Goal: Task Accomplishment & Management: Complete application form

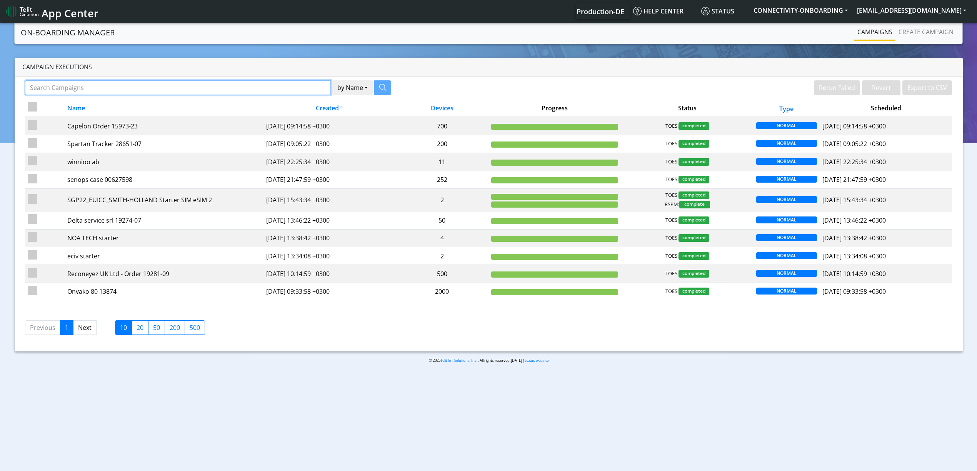
click at [254, 88] on input "Search Campaigns" at bounding box center [178, 87] width 306 height 15
paste input "16625"
type input "16625"
click at [381, 82] on button "button" at bounding box center [373, 87] width 17 height 15
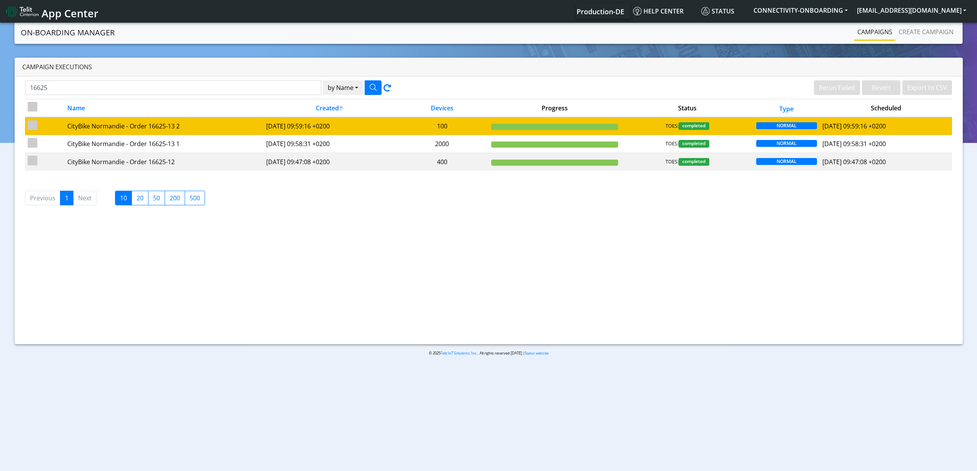
click at [385, 126] on td "2025-03-25 09:59:16 +0200" at bounding box center [330, 126] width 132 height 18
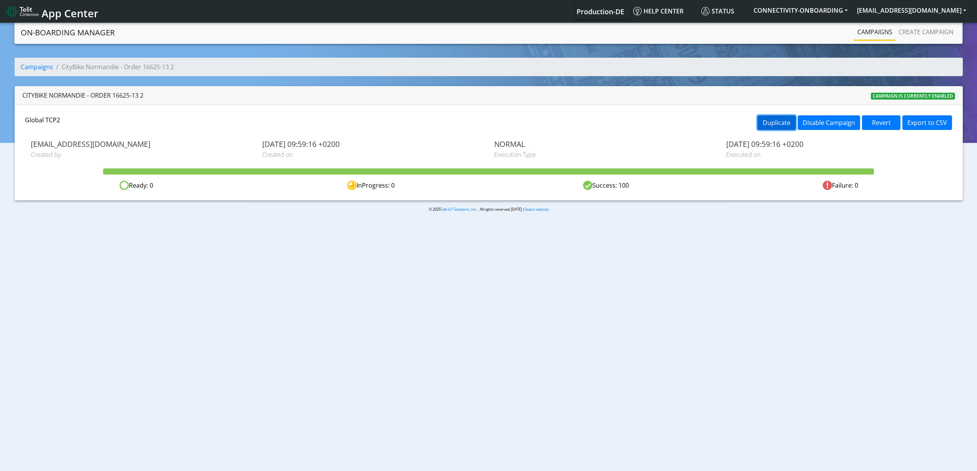
click at [768, 127] on button "Duplicate" at bounding box center [776, 122] width 38 height 15
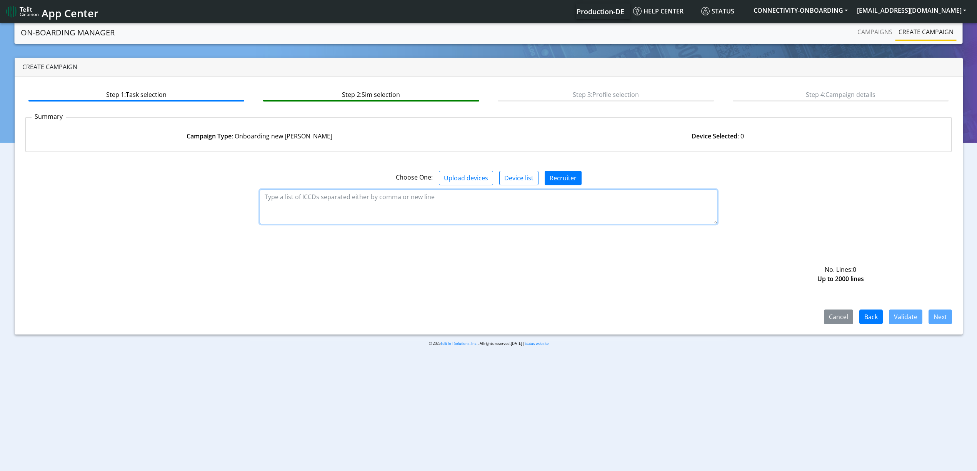
click at [500, 214] on textarea at bounding box center [489, 207] width 458 height 35
paste textarea "89358151000033562730 89358151000033562748 89358151000033562755 8935815100003356…"
type textarea "89358151000033562730 89358151000033562748 89358151000033562755 8935815100003356…"
drag, startPoint x: 911, startPoint y: 325, endPoint x: 917, endPoint y: 315, distance: 11.7
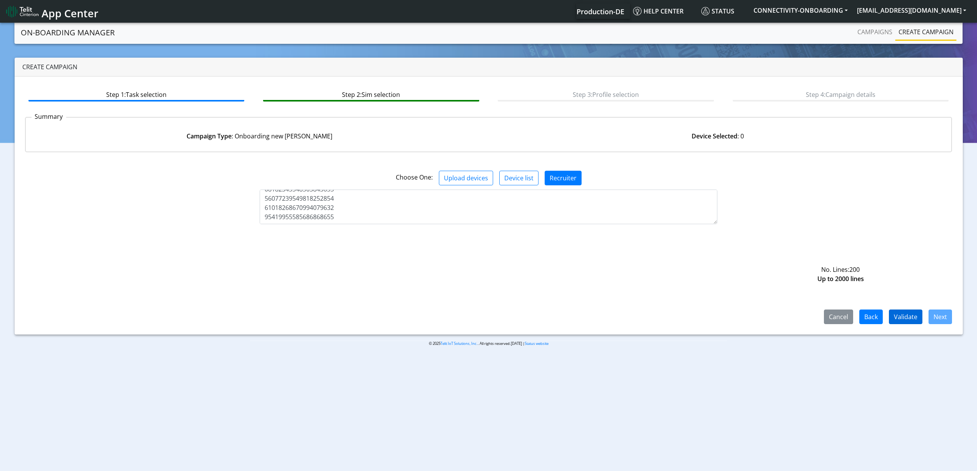
click at [917, 315] on div "Step 1: Task selection Step 2: Sim selection Step 3: Profile selection Step 4: …" at bounding box center [489, 206] width 948 height 258
click at [917, 315] on button "Validate" at bounding box center [905, 317] width 33 height 15
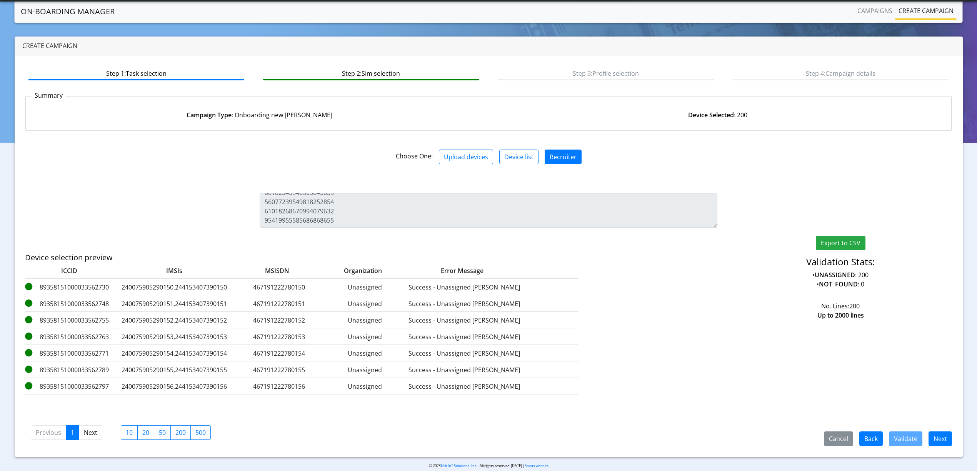
scroll to position [11, 0]
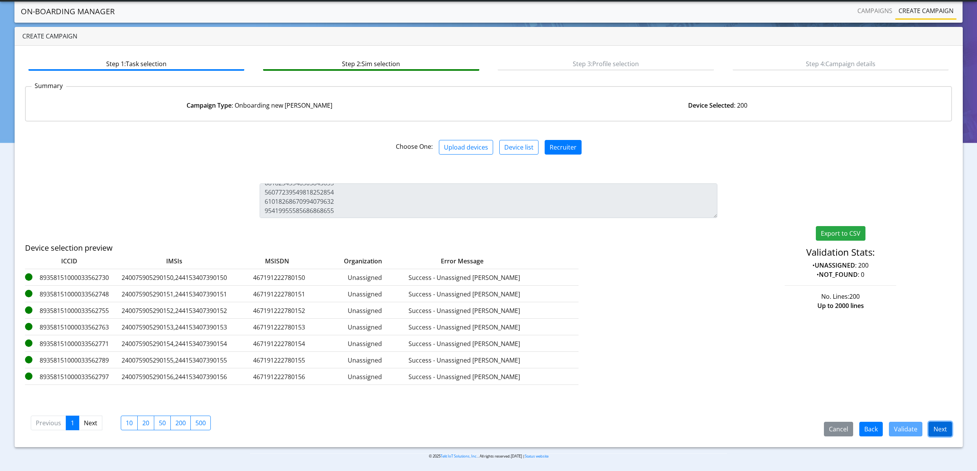
click at [946, 432] on button "Next" at bounding box center [940, 429] width 23 height 15
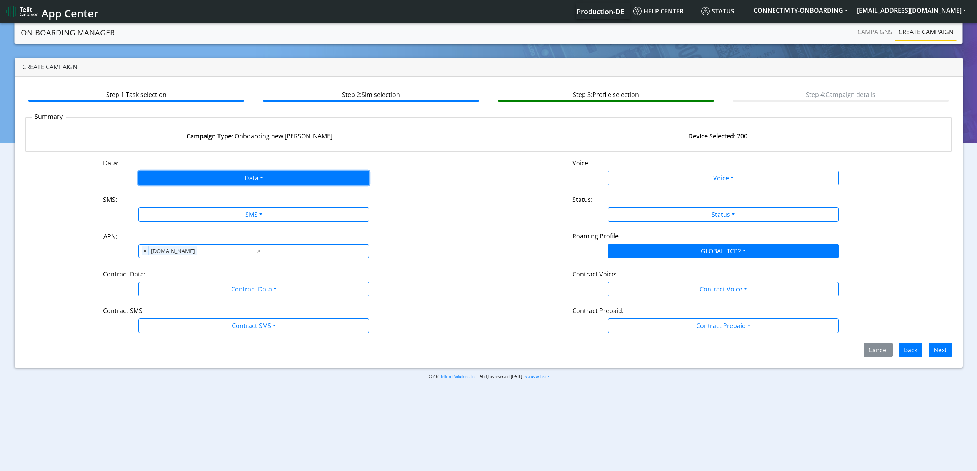
click at [240, 177] on button "Data" at bounding box center [253, 178] width 231 height 15
click at [197, 209] on button "Enabled" at bounding box center [254, 208] width 230 height 12
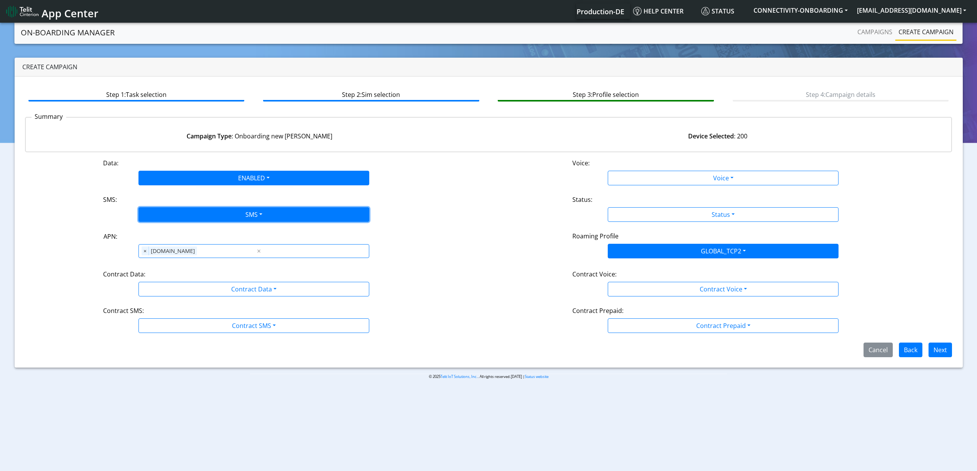
click at [205, 213] on button "SMS" at bounding box center [253, 214] width 231 height 15
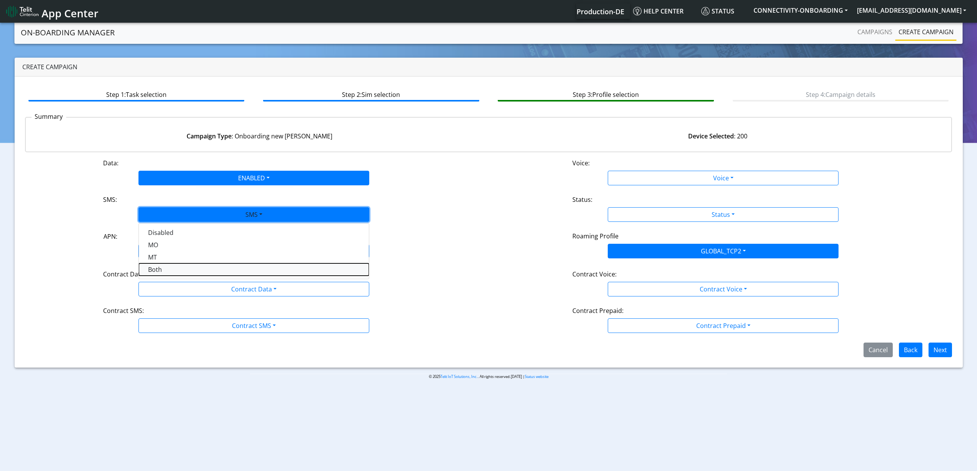
click at [165, 265] on button "Both" at bounding box center [254, 270] width 230 height 12
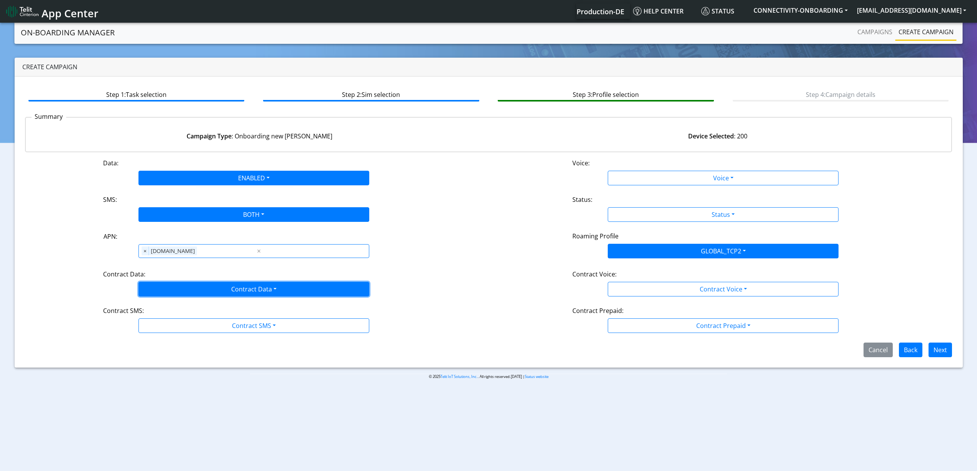
click at [185, 292] on button "Contract Data" at bounding box center [253, 289] width 231 height 15
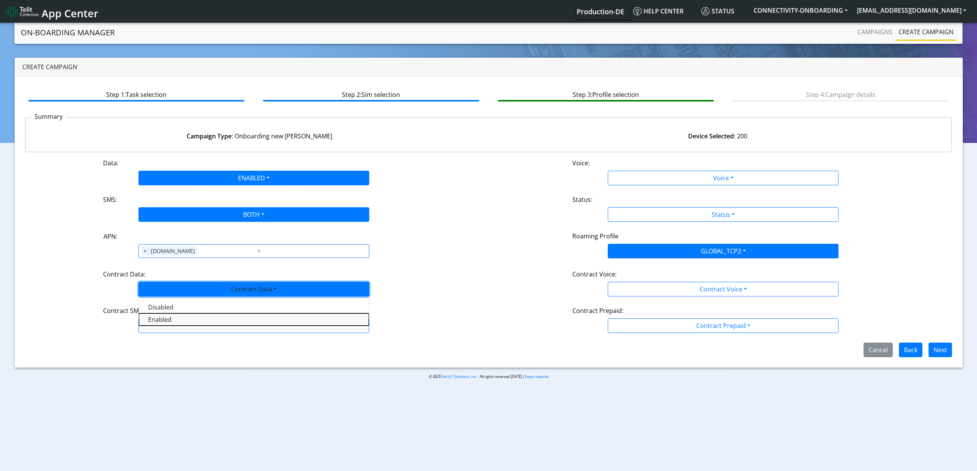
click at [173, 315] on Dataenabled-dropdown "Enabled" at bounding box center [254, 320] width 230 height 12
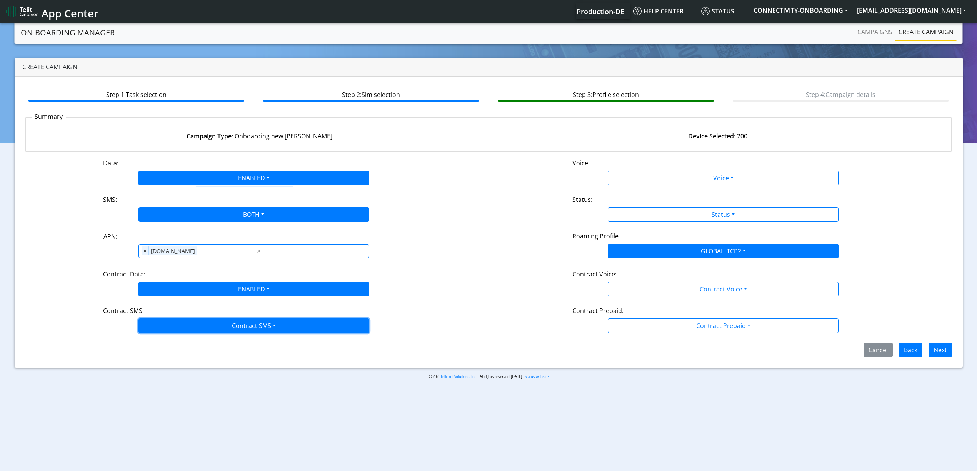
click at [187, 331] on button "Contract SMS" at bounding box center [253, 326] width 231 height 15
click at [162, 385] on SMSboth-dropdown "Both" at bounding box center [254, 381] width 230 height 12
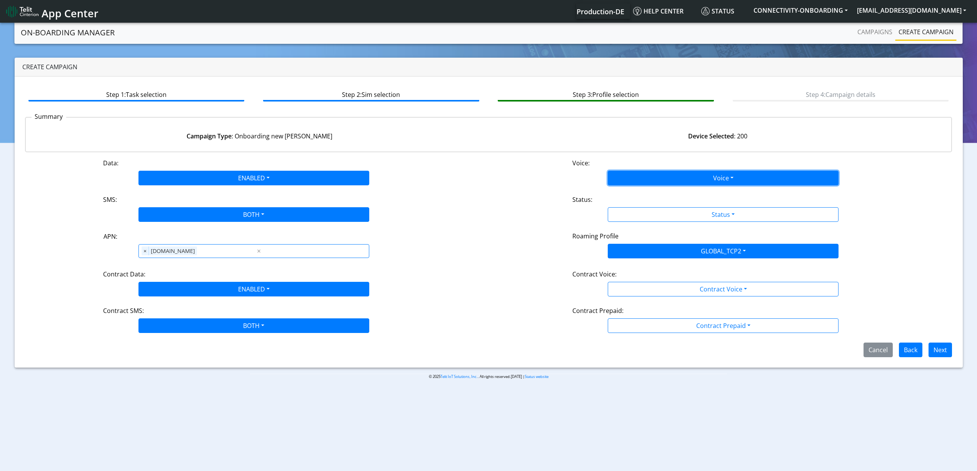
click at [650, 172] on button "Voice" at bounding box center [723, 178] width 231 height 15
click at [632, 198] on button "Disabled" at bounding box center [723, 196] width 230 height 12
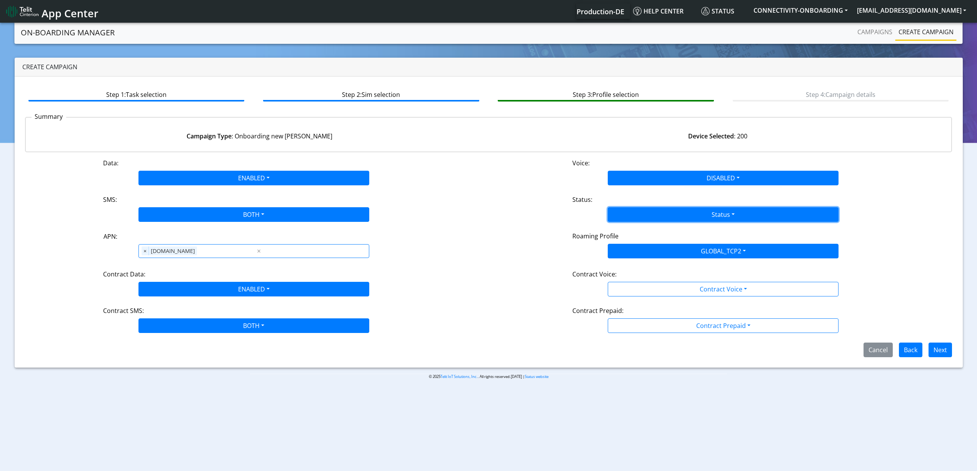
click at [636, 209] on button "Status" at bounding box center [723, 214] width 231 height 15
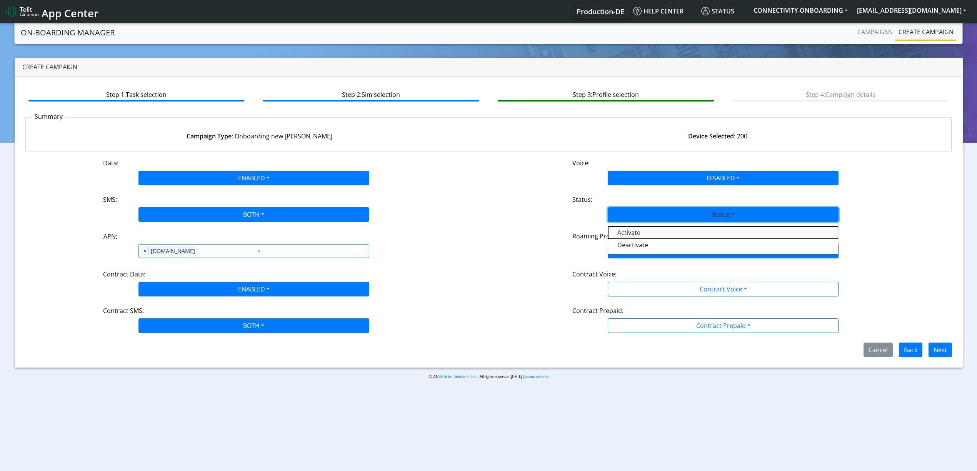
click at [629, 236] on button "Activate" at bounding box center [723, 233] width 230 height 12
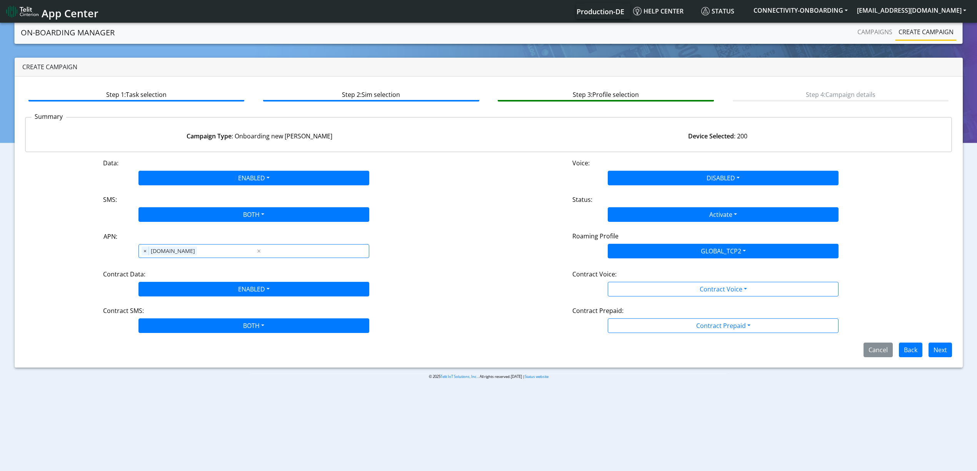
click at [647, 298] on div "Data: ENABLED Disabled Enabled Voice: DISABLED Disabled Enabled SMS: BOTH Disab…" at bounding box center [489, 257] width 928 height 199
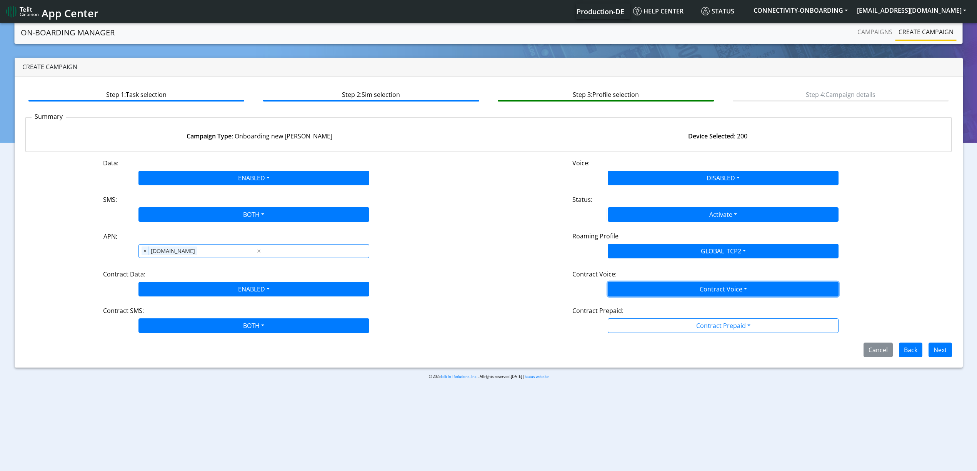
click at [662, 291] on button "Contract Voice" at bounding box center [723, 289] width 231 height 15
click at [645, 307] on Voicedisabled-dropdown "Disabled" at bounding box center [723, 307] width 230 height 12
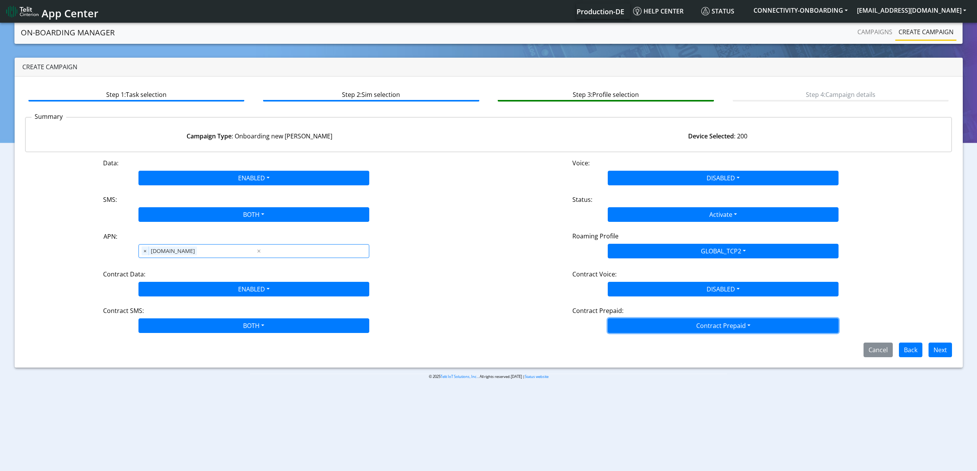
click at [642, 326] on button "Contract Prepaid" at bounding box center [723, 326] width 231 height 15
click at [630, 354] on Prepaidnotprepaid-dropdown "No" at bounding box center [723, 356] width 230 height 12
click at [945, 344] on button "Next" at bounding box center [940, 350] width 23 height 15
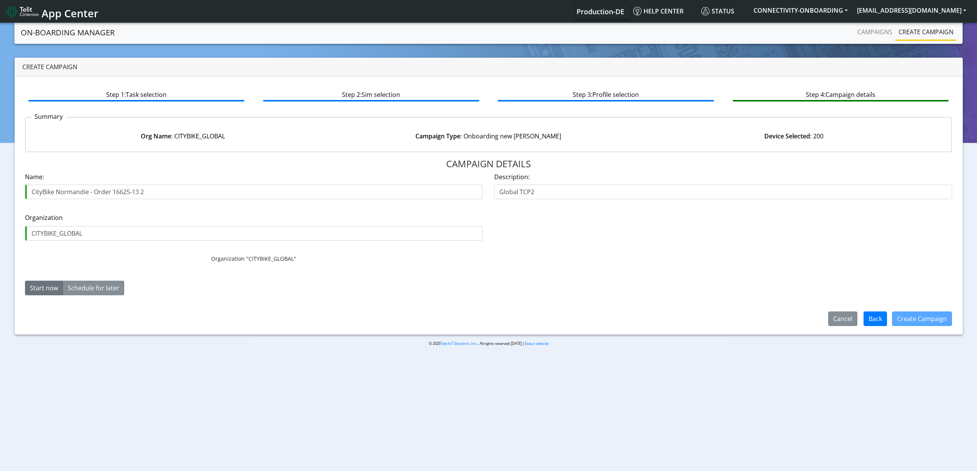
drag, startPoint x: 137, startPoint y: 194, endPoint x: 158, endPoint y: 192, distance: 21.3
click at [158, 192] on input "CityBike Normandie - Order 16625-13 2" at bounding box center [254, 192] width 458 height 15
type input "CityBike Normandie - Order 16625-14"
click at [905, 313] on button "Create Campaign" at bounding box center [922, 319] width 60 height 15
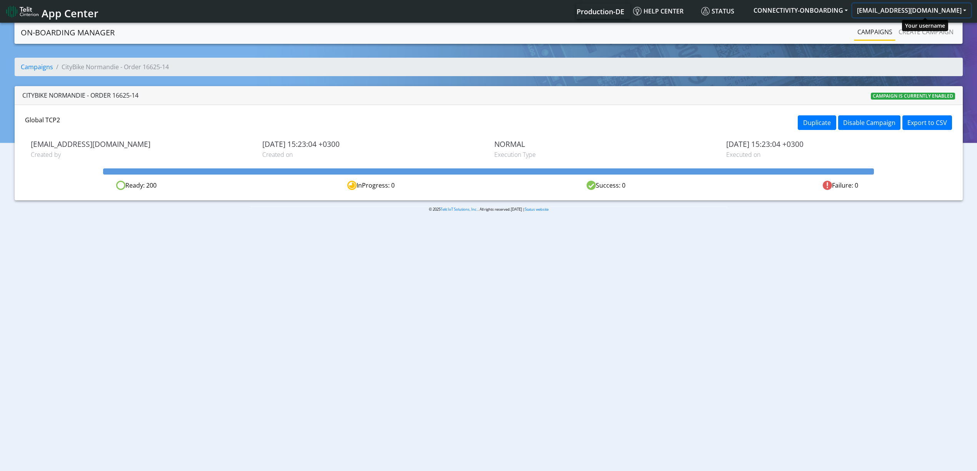
click at [931, 10] on button "[EMAIL_ADDRESS][DOMAIN_NAME]" at bounding box center [912, 10] width 118 height 14
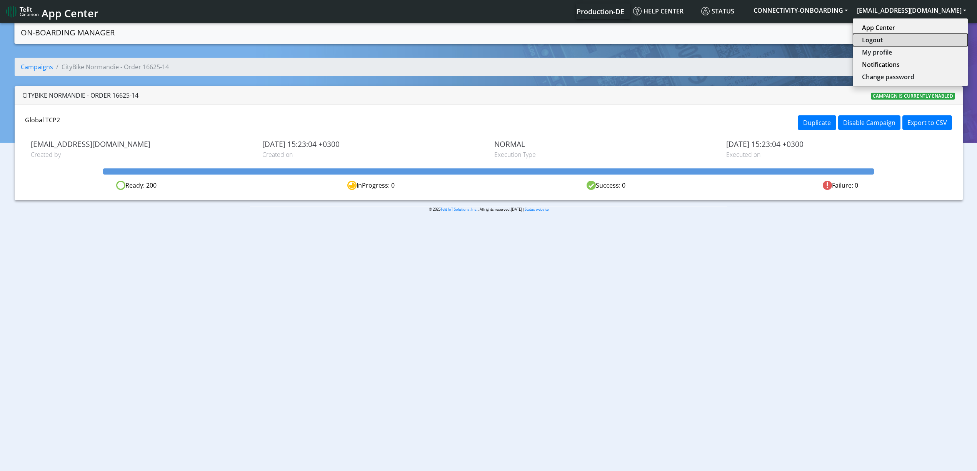
click at [910, 39] on button "Logout" at bounding box center [910, 40] width 115 height 12
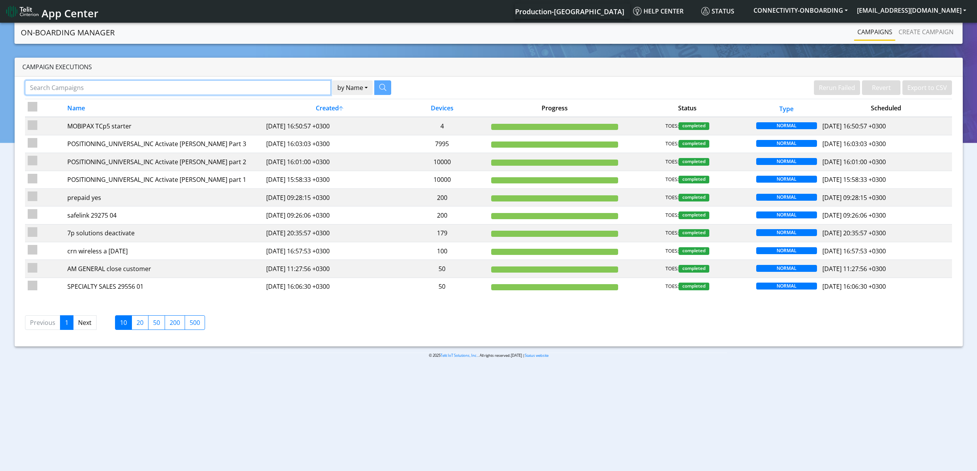
paste input "26395"
click at [302, 92] on input "Search Campaigns" at bounding box center [178, 87] width 306 height 15
type input "26395"
click at [371, 88] on icon "button" at bounding box center [373, 87] width 7 height 7
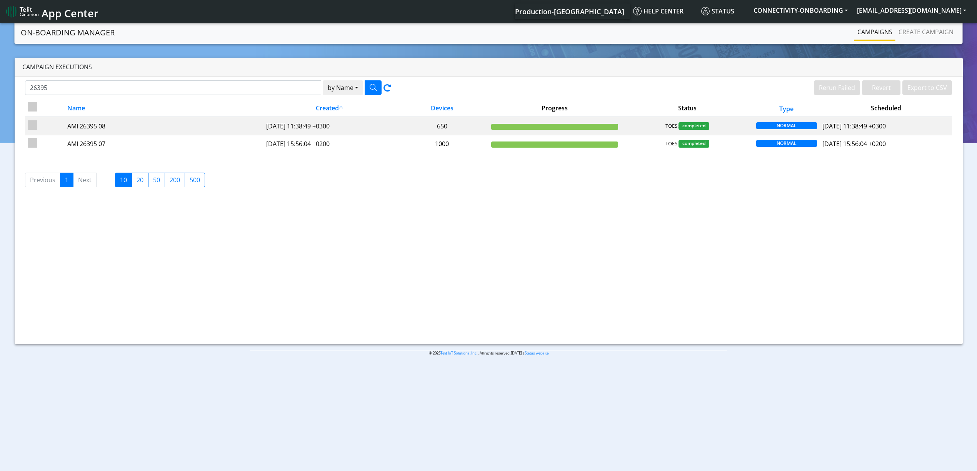
click at [277, 117] on th "Created" at bounding box center [330, 108] width 132 height 18
click at [264, 135] on td "2025-03-20 15:56:04 +0200" at bounding box center [330, 126] width 132 height 18
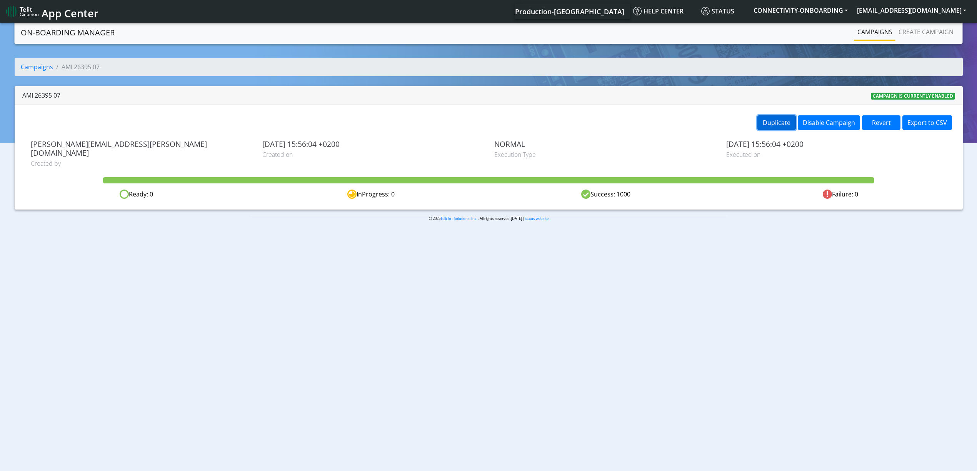
click at [778, 128] on button "Duplicate" at bounding box center [776, 122] width 38 height 15
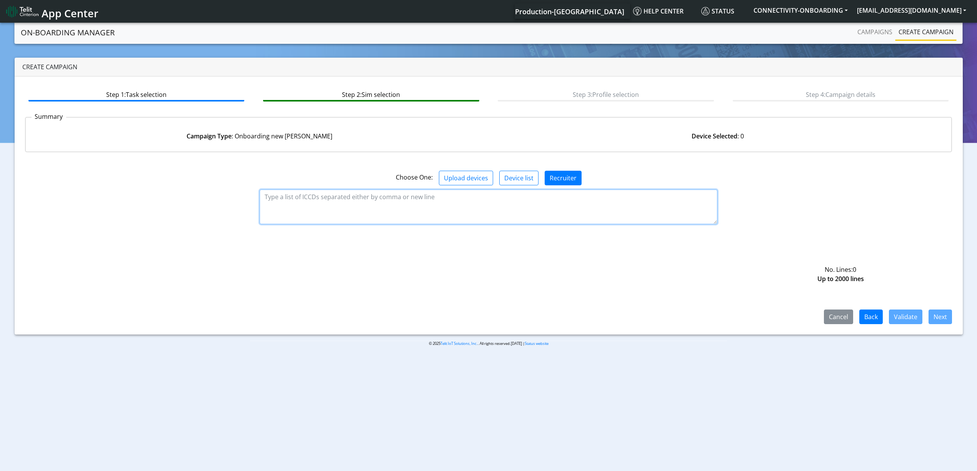
click at [439, 207] on textarea at bounding box center [489, 207] width 458 height 35
paste textarea "89358151000032054234 89358151000032054242 89358151000032054259 8935815100003205…"
type textarea "89358151000032054234 89358151000032054242 89358151000032054259 8935815100003205…"
drag, startPoint x: 927, startPoint y: 317, endPoint x: 899, endPoint y: 314, distance: 27.5
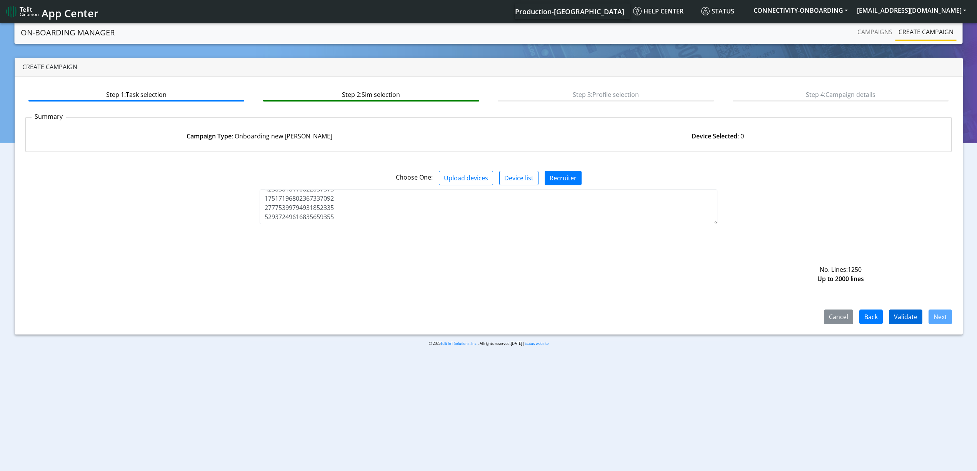
click at [899, 314] on div "Cancel Back Validate Next" at bounding box center [885, 317] width 146 height 15
click at [899, 314] on button "Validate" at bounding box center [905, 317] width 33 height 15
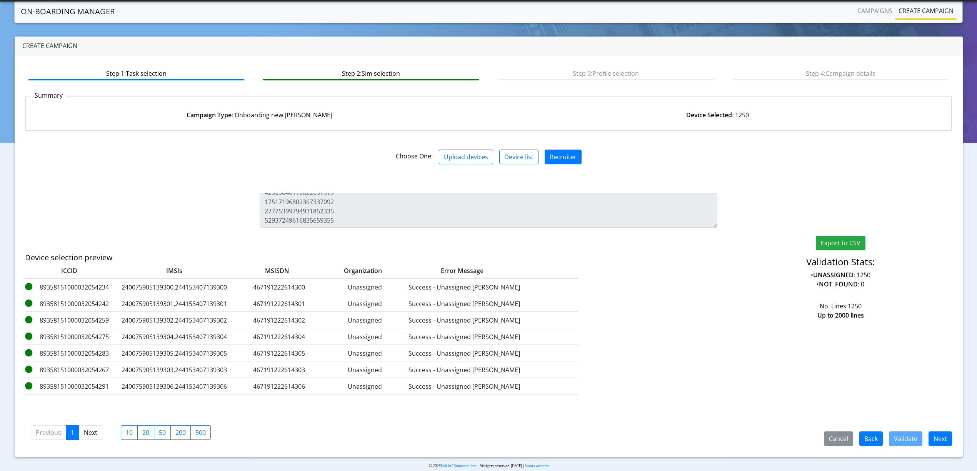
scroll to position [11, 0]
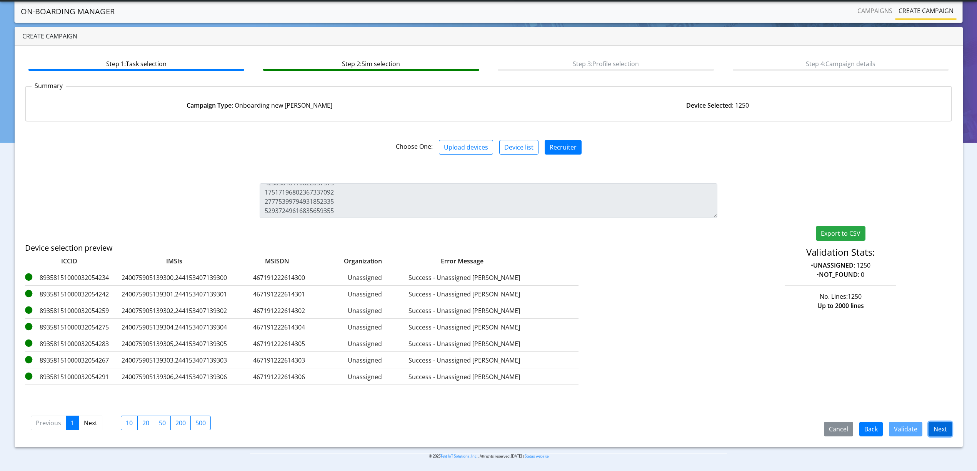
click at [935, 432] on button "Next" at bounding box center [940, 429] width 23 height 15
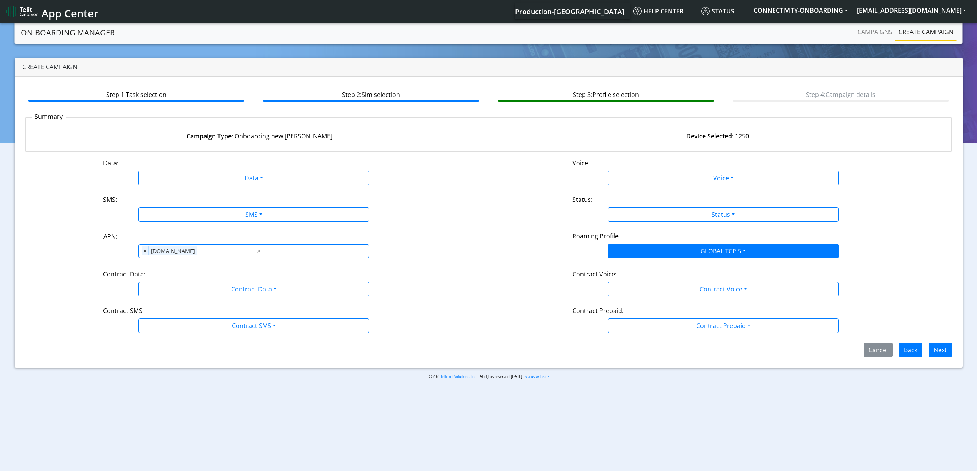
click at [195, 185] on div "Data: Data Disabled Enabled Voice: Voice Disabled Enabled SMS: SMS Disabled MO …" at bounding box center [489, 257] width 928 height 199
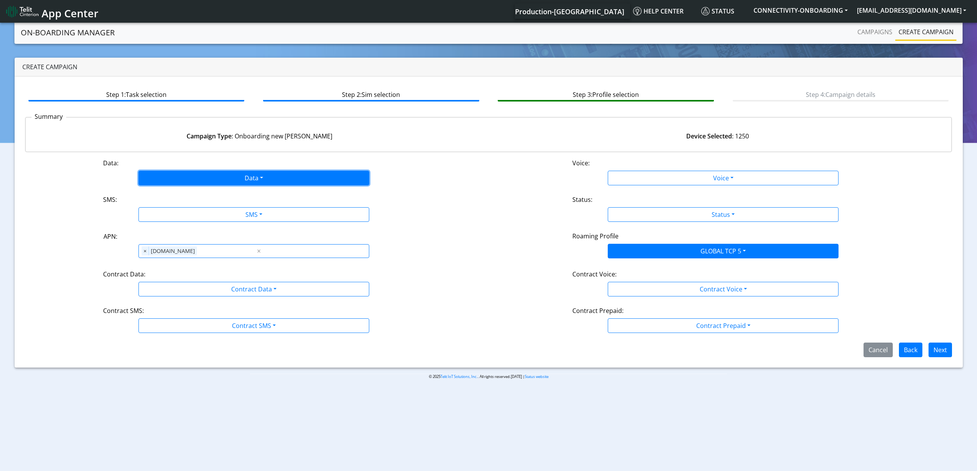
click at [209, 178] on button "Data" at bounding box center [253, 178] width 231 height 15
click at [180, 211] on button "Enabled" at bounding box center [254, 208] width 230 height 12
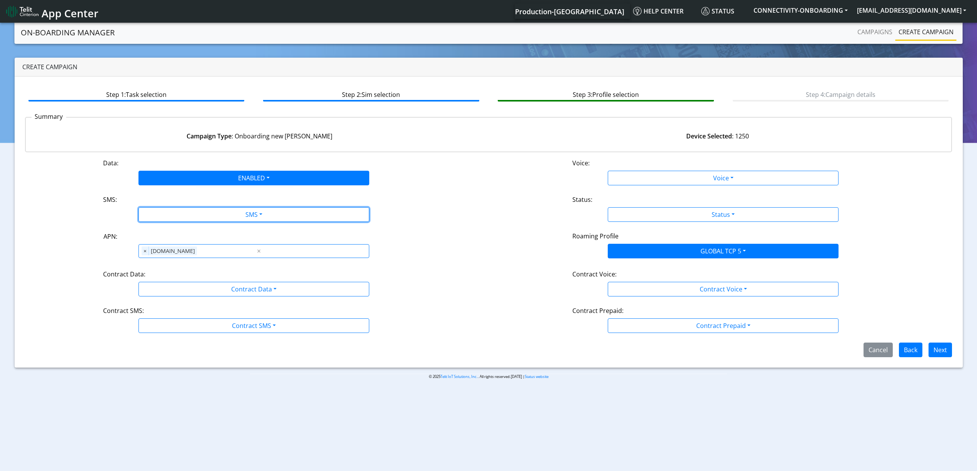
click at [180, 211] on button "SMS" at bounding box center [253, 214] width 231 height 15
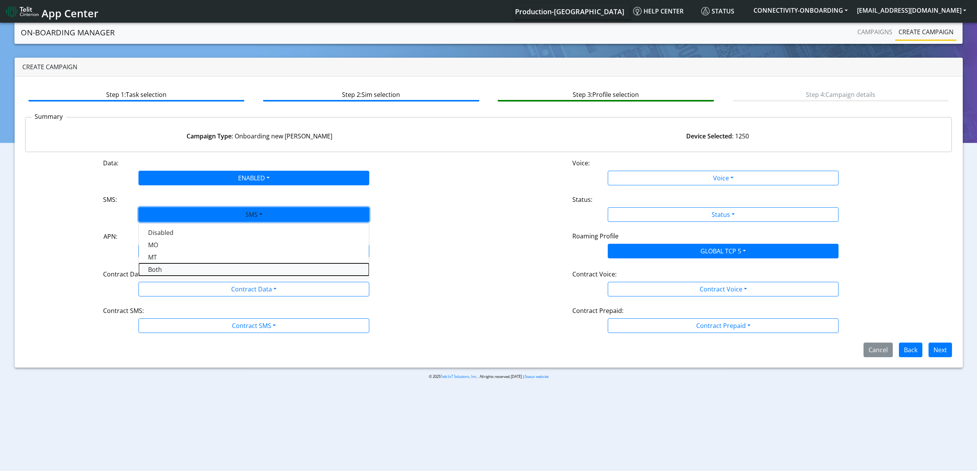
click at [164, 271] on button "Both" at bounding box center [254, 270] width 230 height 12
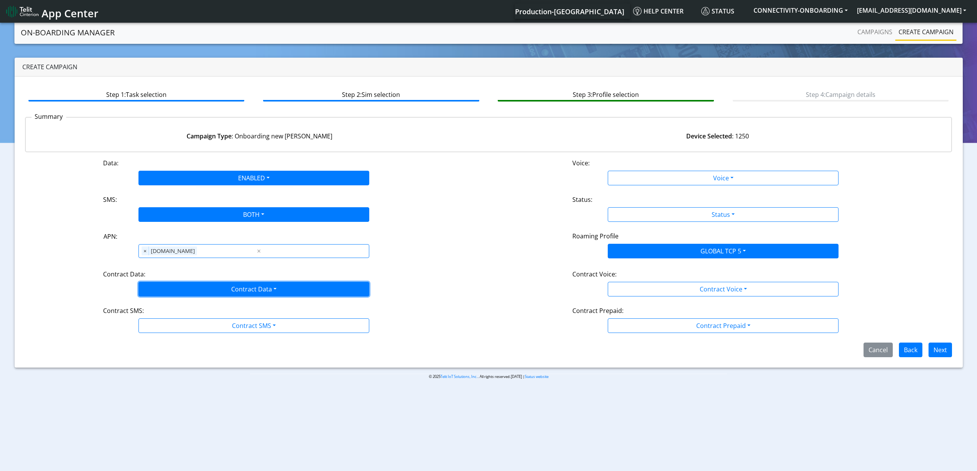
click at [165, 285] on button "Contract Data" at bounding box center [253, 289] width 231 height 15
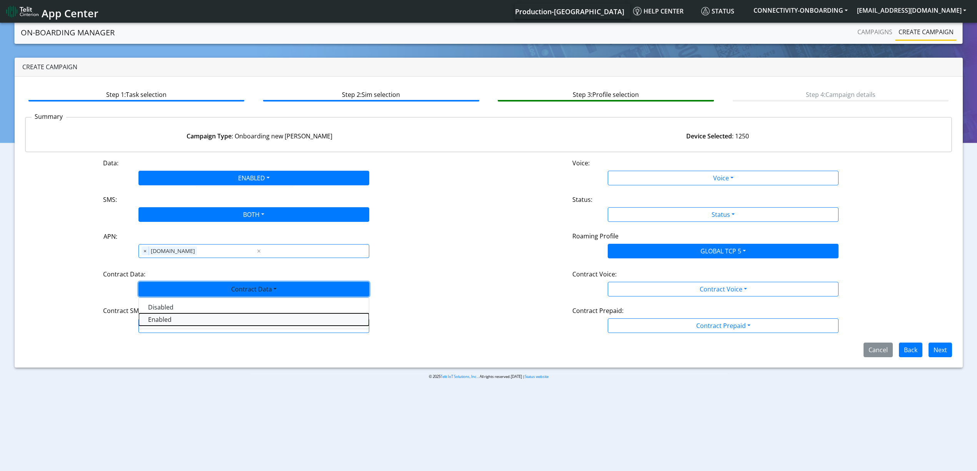
click at [159, 317] on Dataenabled-dropdown "Enabled" at bounding box center [254, 320] width 230 height 12
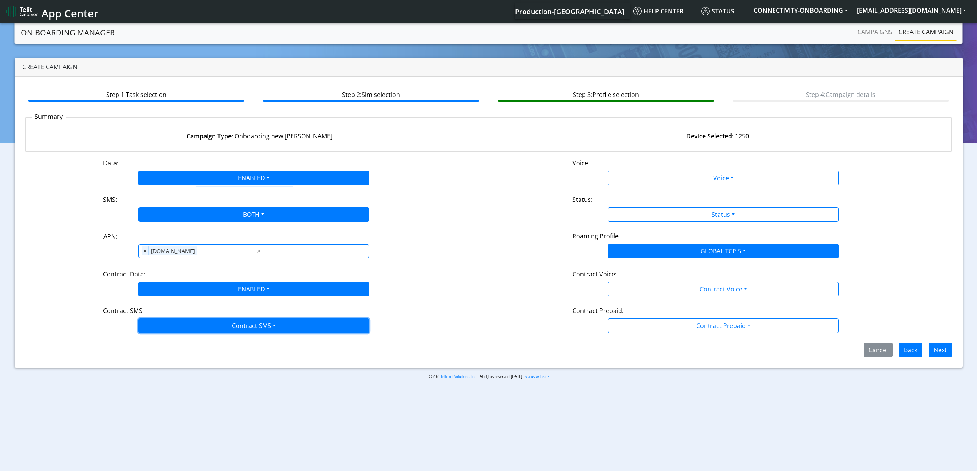
click at [174, 332] on button "Contract SMS" at bounding box center [253, 326] width 231 height 15
click at [164, 383] on SMSboth-dropdown "Both" at bounding box center [254, 381] width 230 height 12
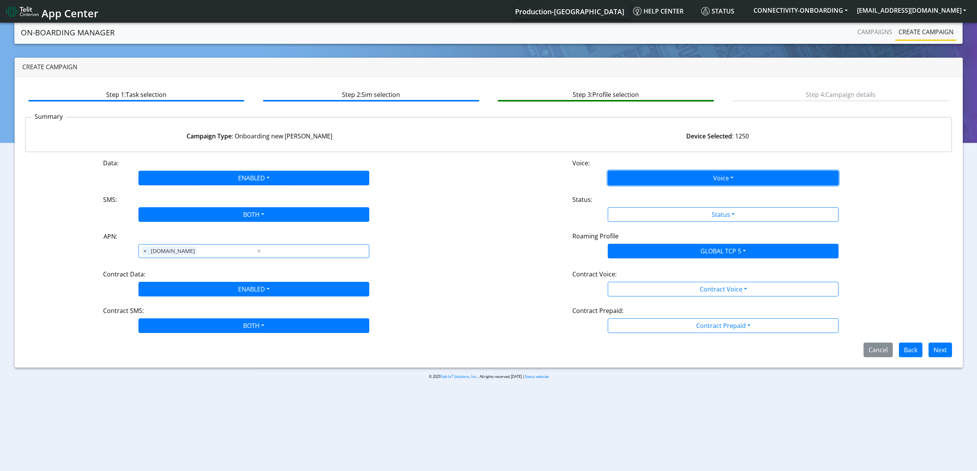
click at [637, 180] on button "Voice" at bounding box center [723, 178] width 231 height 15
click at [628, 193] on button "Disabled" at bounding box center [723, 196] width 230 height 12
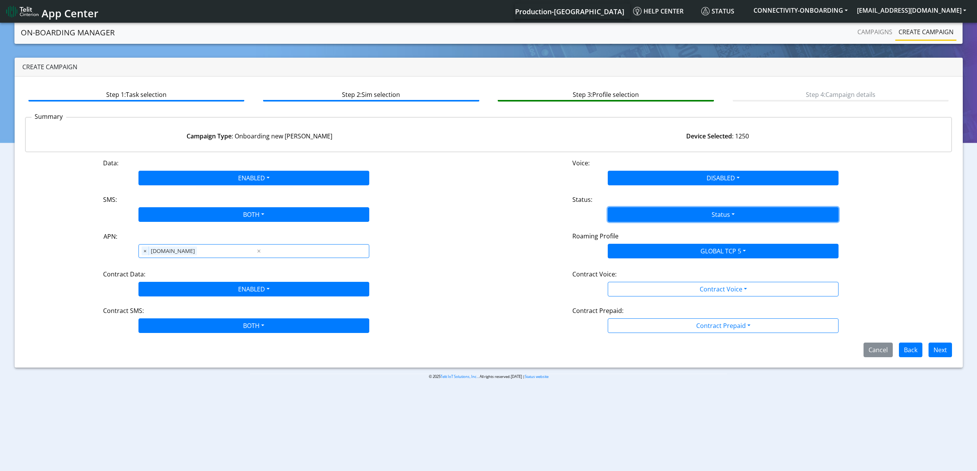
click at [630, 207] on button "Status" at bounding box center [723, 214] width 231 height 15
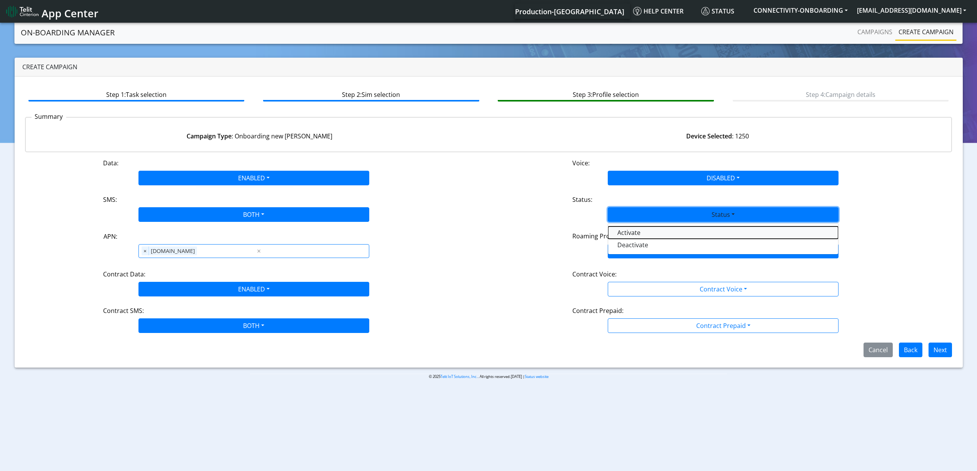
click at [630, 233] on button "Activate" at bounding box center [723, 233] width 230 height 12
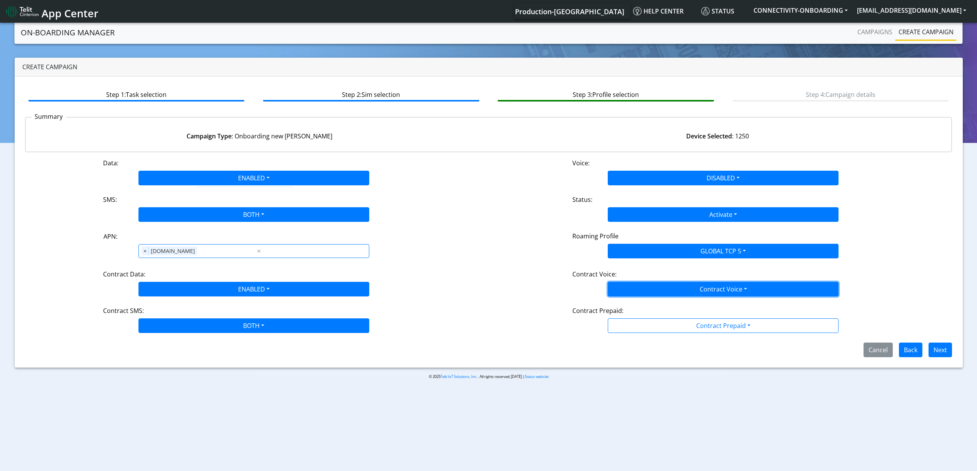
click at [621, 293] on button "Contract Voice" at bounding box center [723, 289] width 231 height 15
click at [618, 307] on Voicedisabled-dropdown "Disabled" at bounding box center [723, 307] width 230 height 12
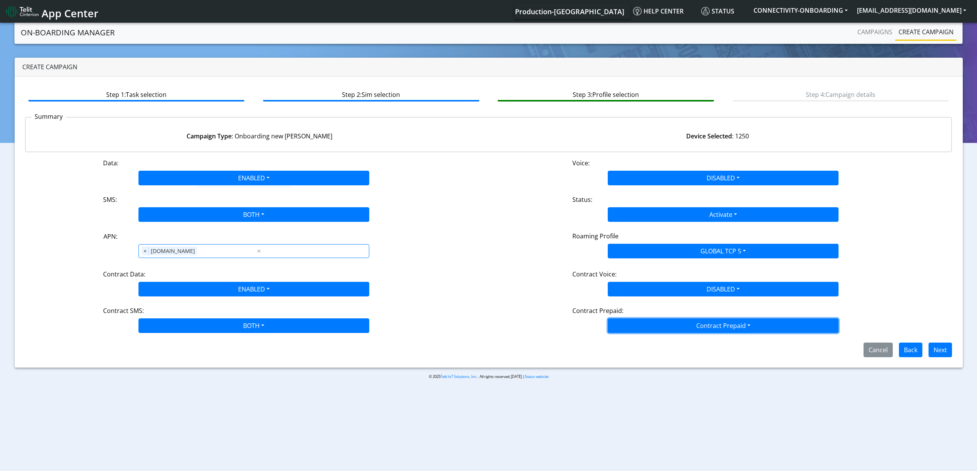
click at [625, 325] on button "Contract Prepaid" at bounding box center [723, 326] width 231 height 15
click at [630, 350] on Prepaidnotprepaid-dropdown "No" at bounding box center [723, 356] width 230 height 12
click at [945, 354] on button "Next" at bounding box center [940, 350] width 23 height 15
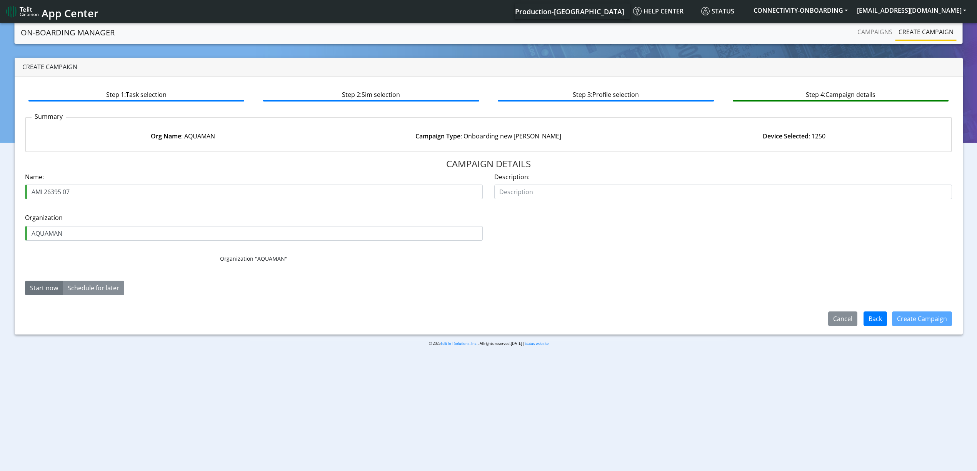
drag, startPoint x: 68, startPoint y: 193, endPoint x: 80, endPoint y: 193, distance: 11.9
click at [80, 193] on input "AMI 26395 07" at bounding box center [254, 192] width 458 height 15
type input "AMI 26395 09"
click at [936, 325] on button "Create Campaign" at bounding box center [922, 319] width 60 height 15
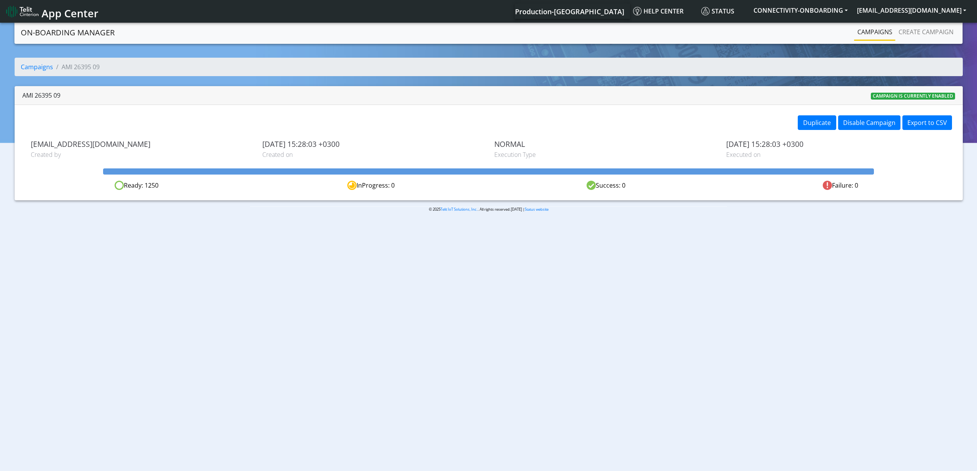
click at [868, 28] on link "Campaigns" at bounding box center [874, 31] width 41 height 15
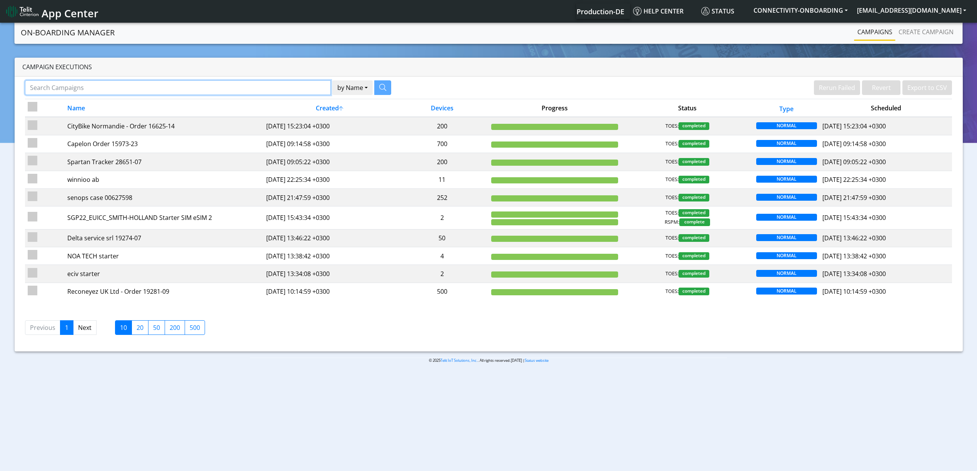
click at [224, 86] on input "Search Campaigns" at bounding box center [178, 87] width 306 height 15
type input "Ground"
click at [370, 85] on icon "button" at bounding box center [373, 87] width 7 height 7
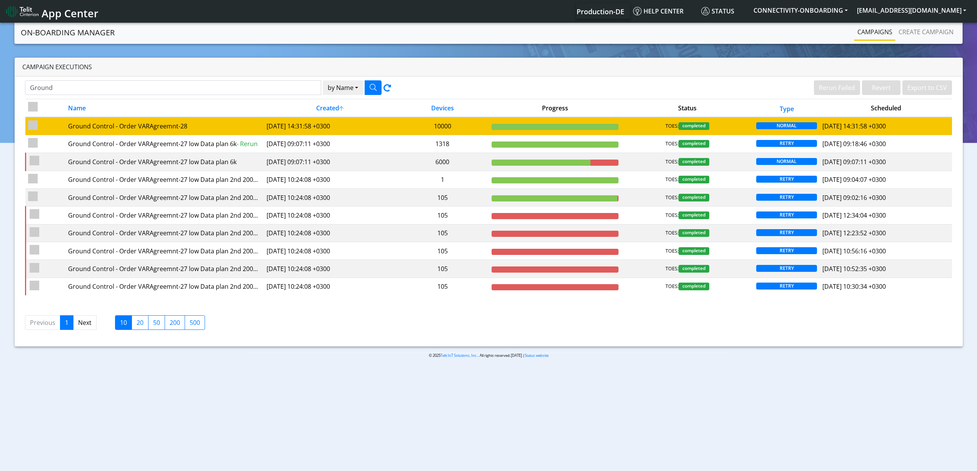
click at [322, 123] on td "2025-07-31 14:31:58 +0300" at bounding box center [330, 126] width 132 height 18
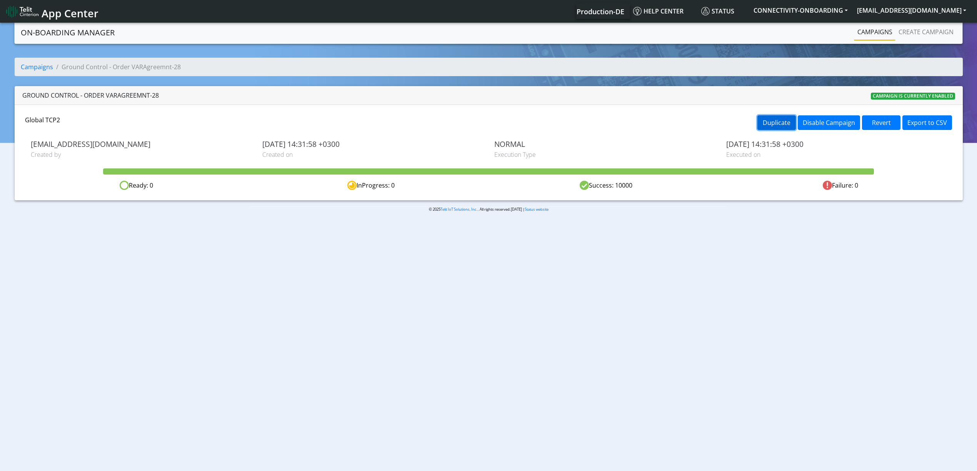
click at [789, 117] on button "Duplicate" at bounding box center [776, 122] width 38 height 15
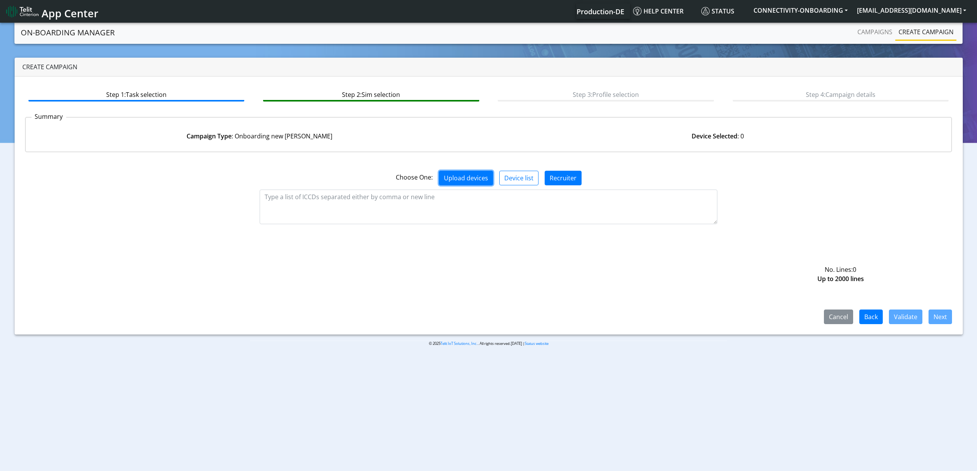
click at [472, 182] on button "Upload devices" at bounding box center [466, 178] width 54 height 15
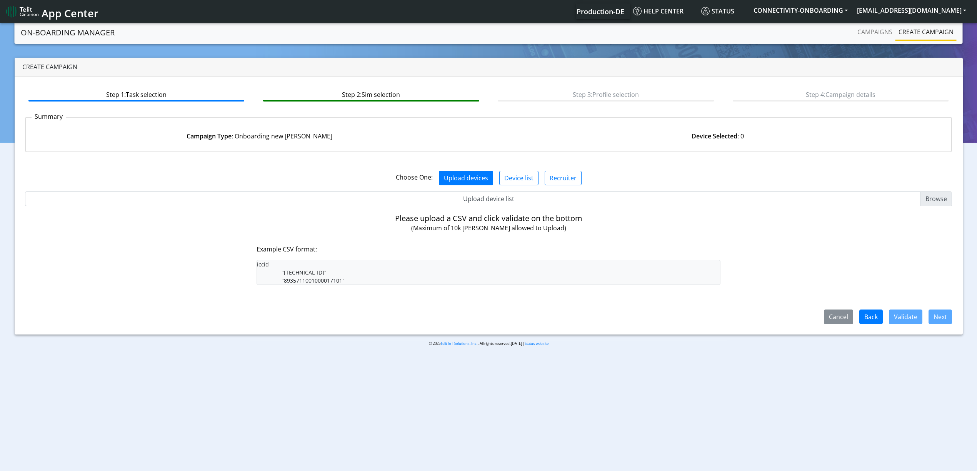
click at [493, 192] on input "Upload device list" at bounding box center [489, 199] width 928 height 15
type input "C:\fakepath\zibi.csv"
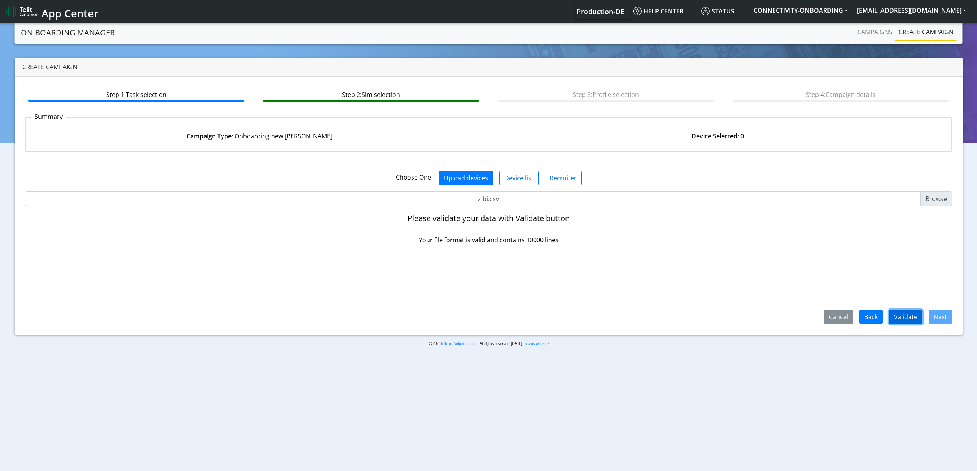
click at [921, 317] on button "Validate" at bounding box center [905, 317] width 33 height 15
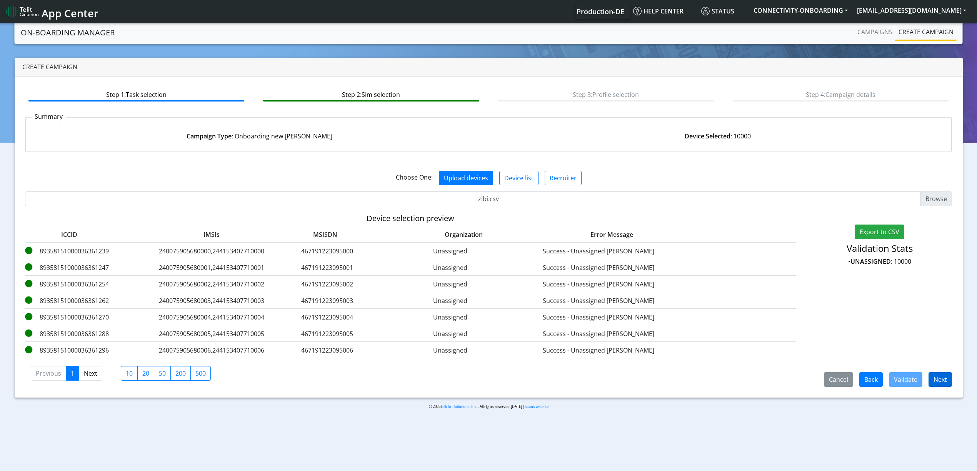
drag, startPoint x: 948, startPoint y: 389, endPoint x: 943, endPoint y: 385, distance: 6.2
click at [943, 385] on div "Step 1: Task selection Step 2: Sim selection Step 3: Profile selection Step 4: …" at bounding box center [489, 237] width 948 height 321
click at [943, 385] on button "Next" at bounding box center [940, 379] width 23 height 15
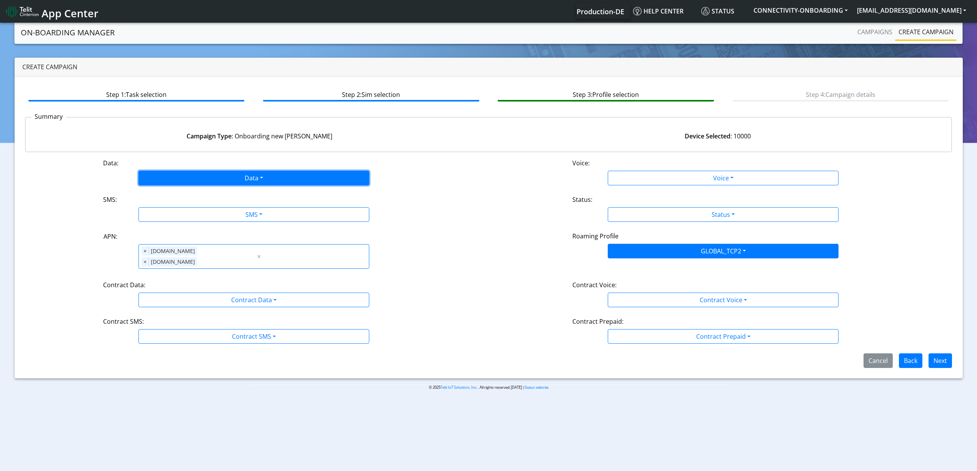
click at [207, 179] on button "Data" at bounding box center [253, 178] width 231 height 15
click at [171, 210] on button "Enabled" at bounding box center [254, 208] width 230 height 12
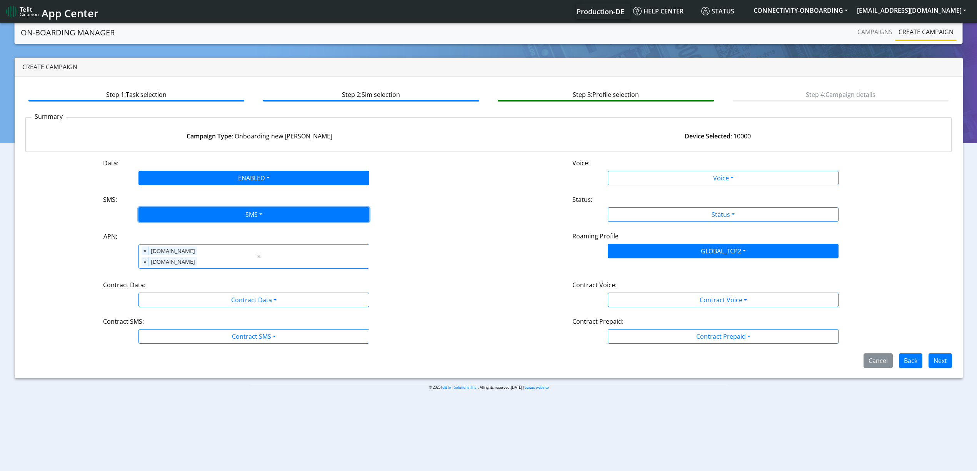
click at [173, 212] on button "SMS" at bounding box center [253, 214] width 231 height 15
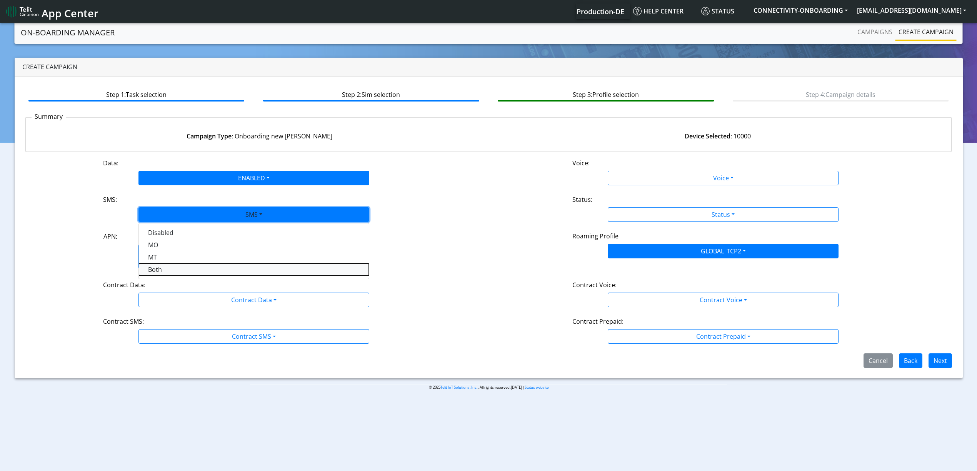
click at [155, 266] on button "Both" at bounding box center [254, 270] width 230 height 12
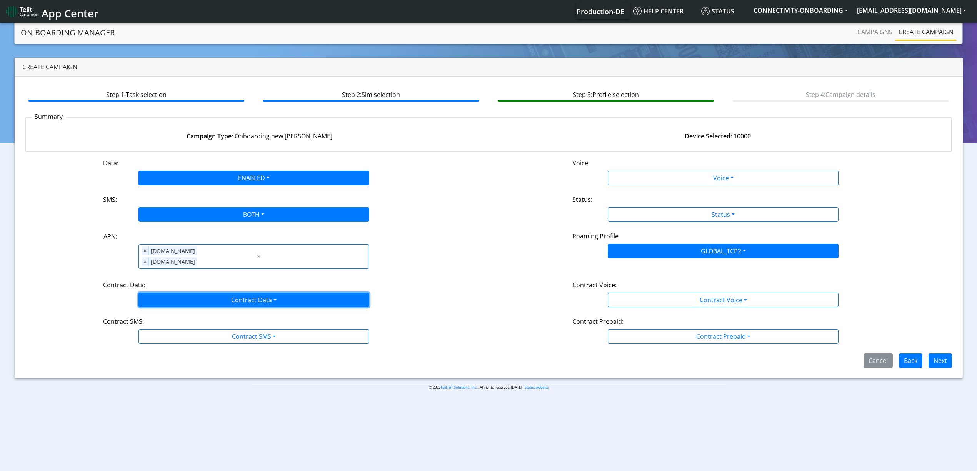
click at [160, 293] on button "Contract Data" at bounding box center [253, 300] width 231 height 15
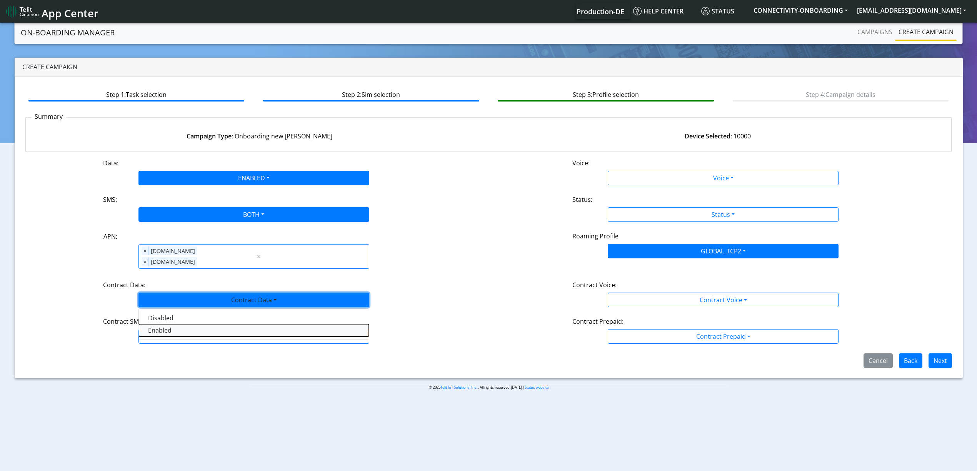
click at [167, 324] on Dataenabled-dropdown "Enabled" at bounding box center [254, 330] width 230 height 12
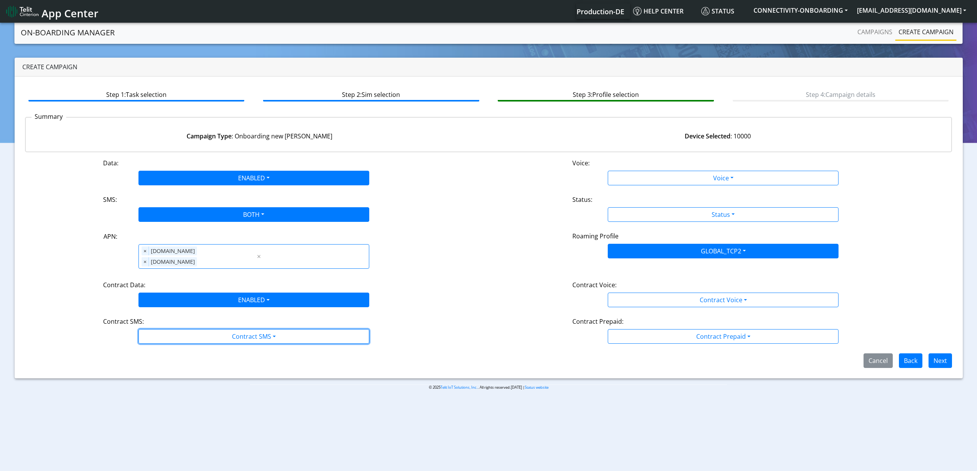
click at [167, 329] on button "Contract SMS" at bounding box center [253, 336] width 231 height 15
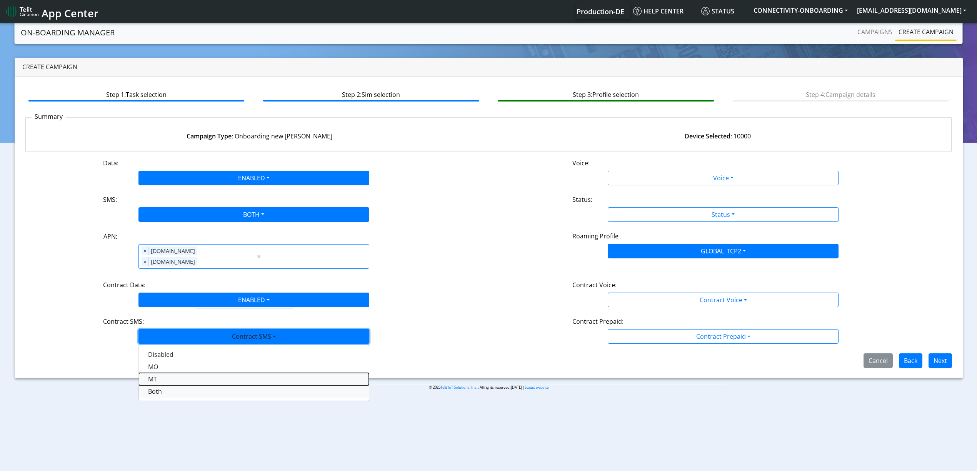
drag, startPoint x: 164, startPoint y: 374, endPoint x: 163, endPoint y: 379, distance: 4.7
click at [163, 379] on div "Disabled MO MT Both" at bounding box center [253, 373] width 231 height 56
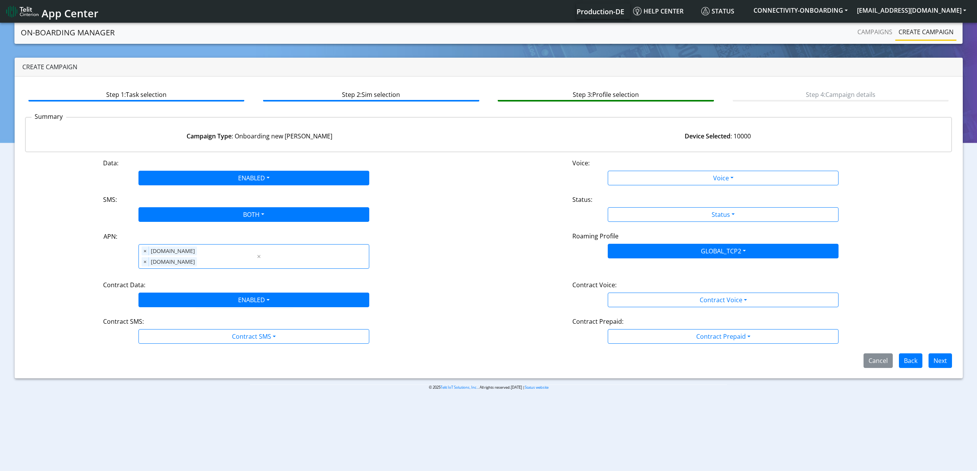
click at [163, 385] on div "© 2025 Telit IoT Solutions, Inc. . All rights reserved.01.09.00 | Status website" at bounding box center [488, 391] width 977 height 12
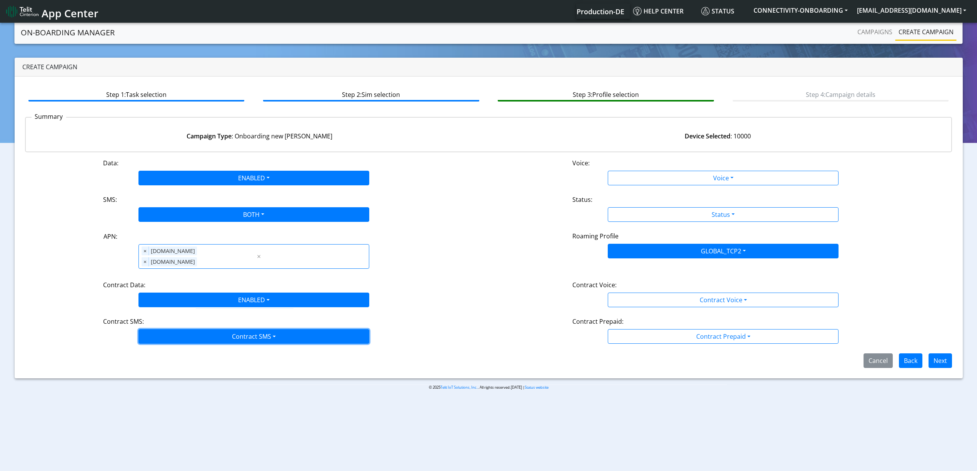
click at [209, 329] on button "Contract SMS" at bounding box center [253, 336] width 231 height 15
click at [185, 385] on SMSboth-dropdown "Both" at bounding box center [254, 391] width 230 height 12
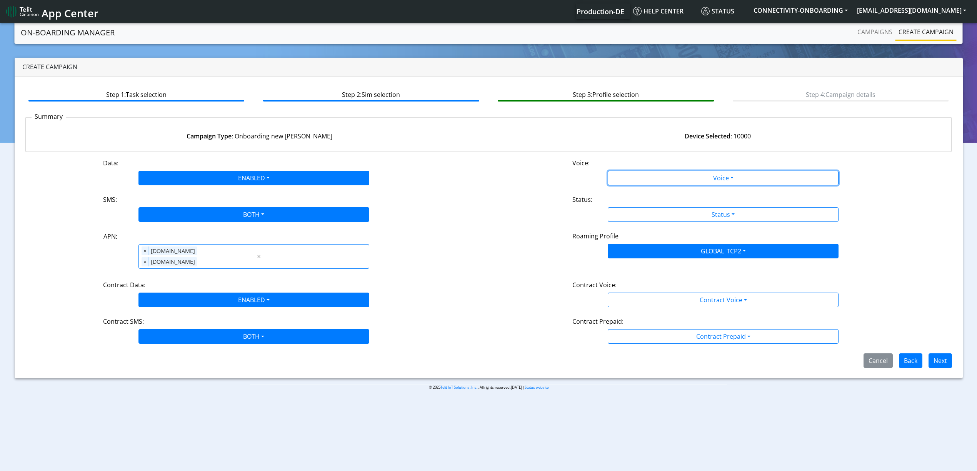
drag, startPoint x: 631, startPoint y: 171, endPoint x: 634, endPoint y: 196, distance: 25.2
click at [634, 196] on div "Data: ENABLED Disabled Enabled Voice: Voice Disabled Enabled SMS: BOTH Disabled…" at bounding box center [489, 263] width 928 height 210
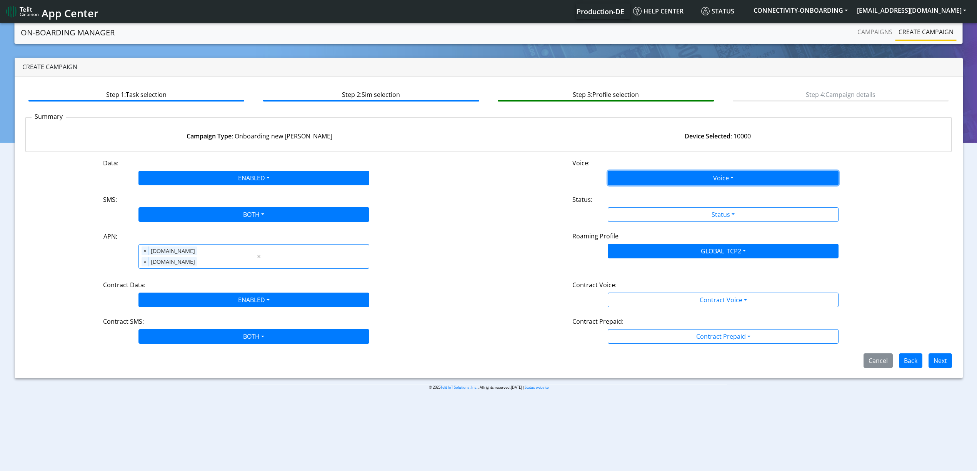
click at [652, 183] on button "Voice" at bounding box center [723, 178] width 231 height 15
click at [646, 190] on button "Disabled" at bounding box center [723, 196] width 230 height 12
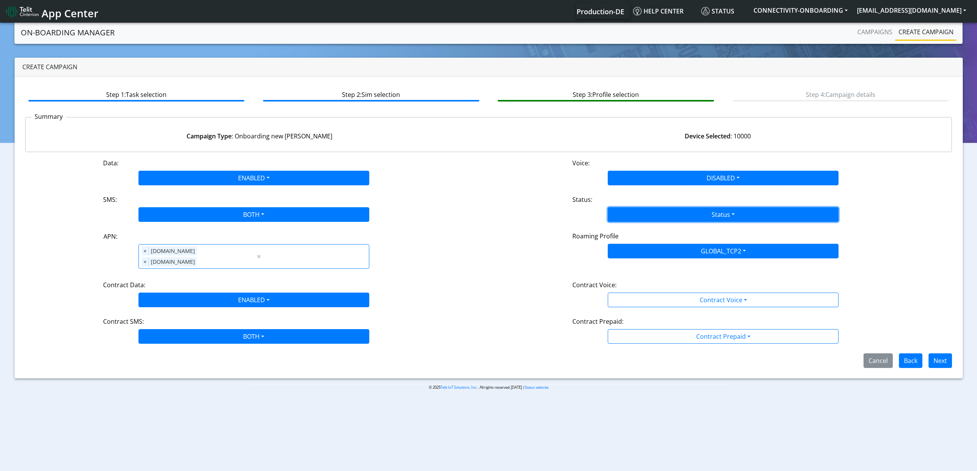
click at [641, 209] on button "Status" at bounding box center [723, 214] width 231 height 15
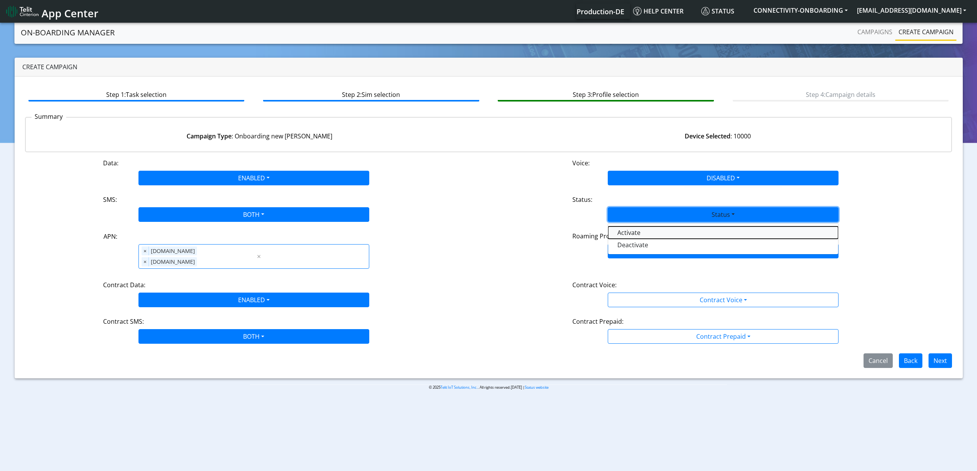
click at [629, 234] on button "Activate" at bounding box center [723, 233] width 230 height 12
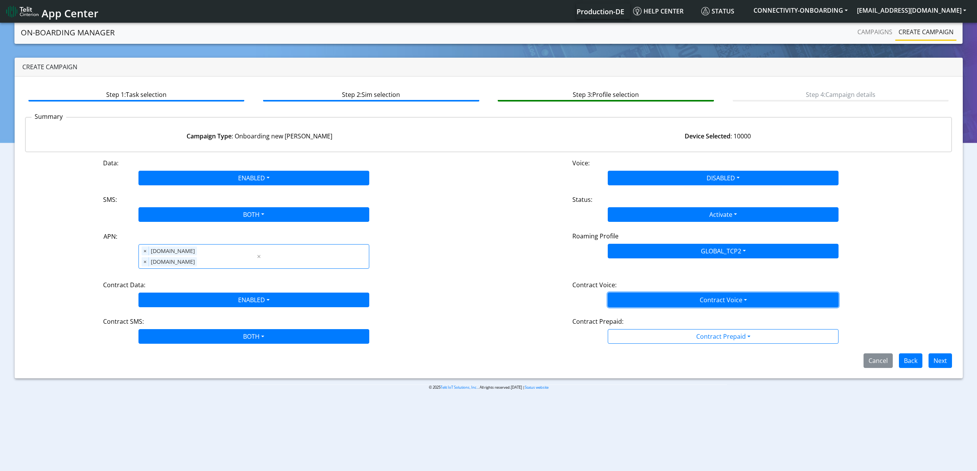
click at [622, 293] on button "Contract Voice" at bounding box center [723, 300] width 231 height 15
click at [621, 312] on Voicedisabled-dropdown "Disabled" at bounding box center [723, 318] width 230 height 12
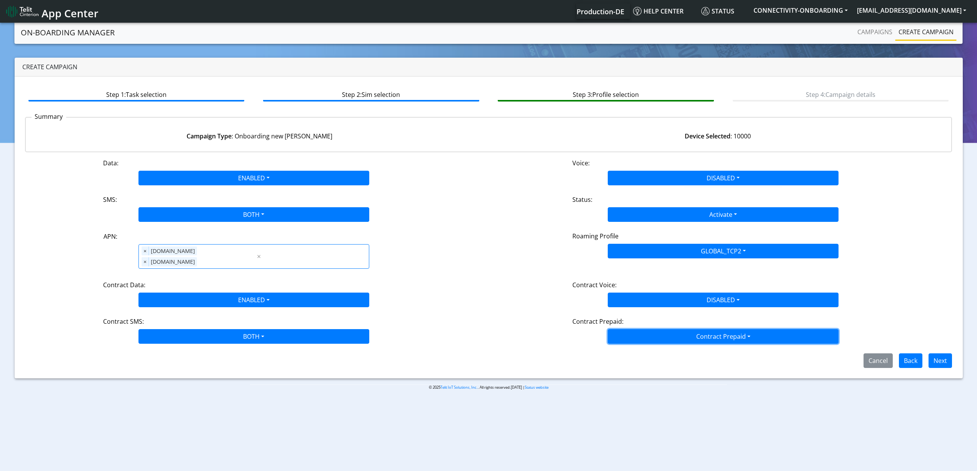
click at [624, 329] on button "Contract Prepaid" at bounding box center [723, 336] width 231 height 15
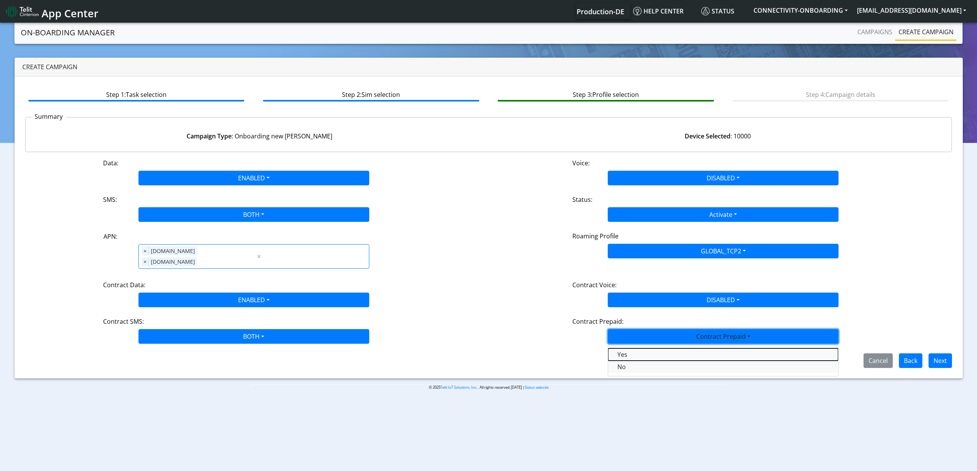
drag, startPoint x: 626, startPoint y: 350, endPoint x: 626, endPoint y: 355, distance: 5.0
click at [626, 355] on div "Yes No" at bounding box center [723, 361] width 231 height 32
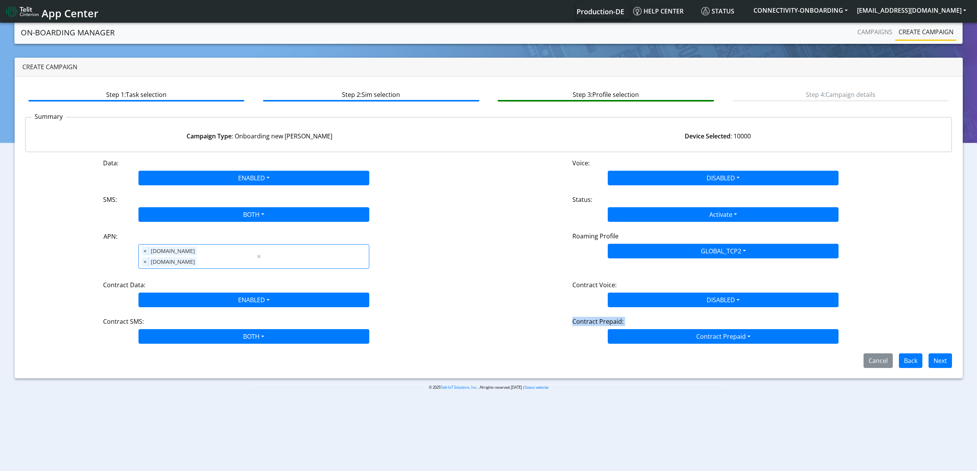
drag, startPoint x: 652, startPoint y: 319, endPoint x: 656, endPoint y: 322, distance: 5.5
click at [656, 322] on div "Contract Prepaid: Contract Prepaid Yes No" at bounding box center [723, 330] width 469 height 27
click at [656, 329] on button "Contract Prepaid" at bounding box center [723, 336] width 231 height 15
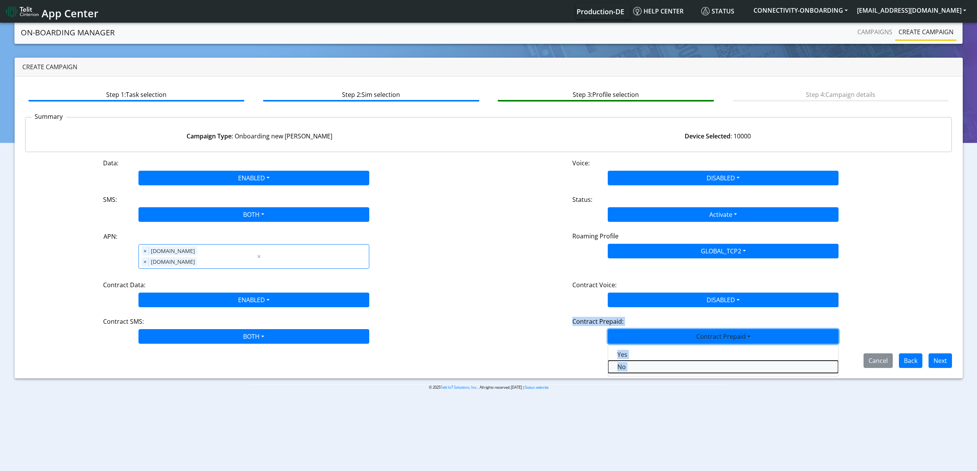
click at [650, 361] on Prepaidnotprepaid-dropdown "No" at bounding box center [723, 367] width 230 height 12
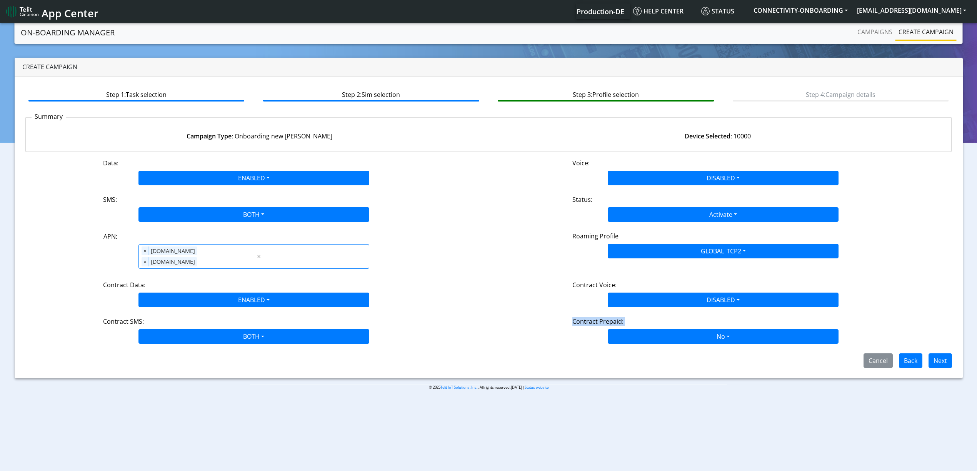
click at [695, 354] on div "Cancel Back Next" at bounding box center [488, 361] width 939 height 15
click at [943, 354] on button "Next" at bounding box center [940, 361] width 23 height 15
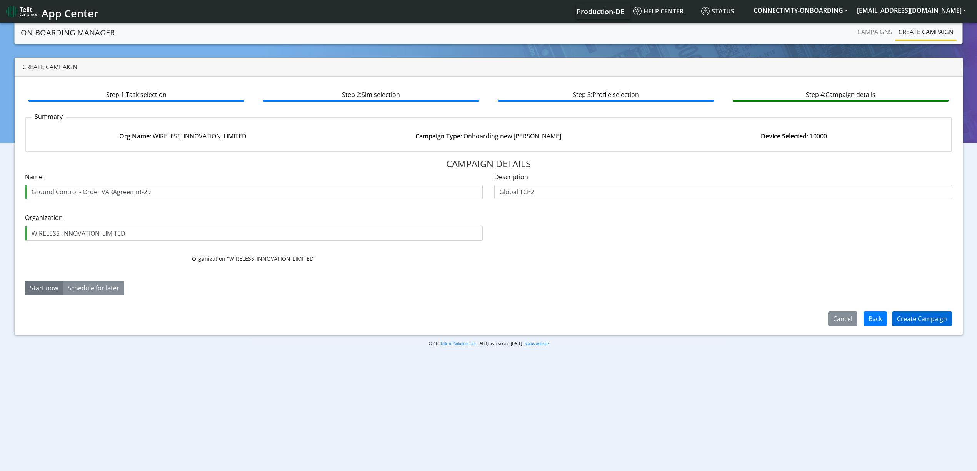
type input "Ground Control - Order VARAgreemnt-29"
click at [918, 312] on button "Create Campaign" at bounding box center [922, 319] width 60 height 15
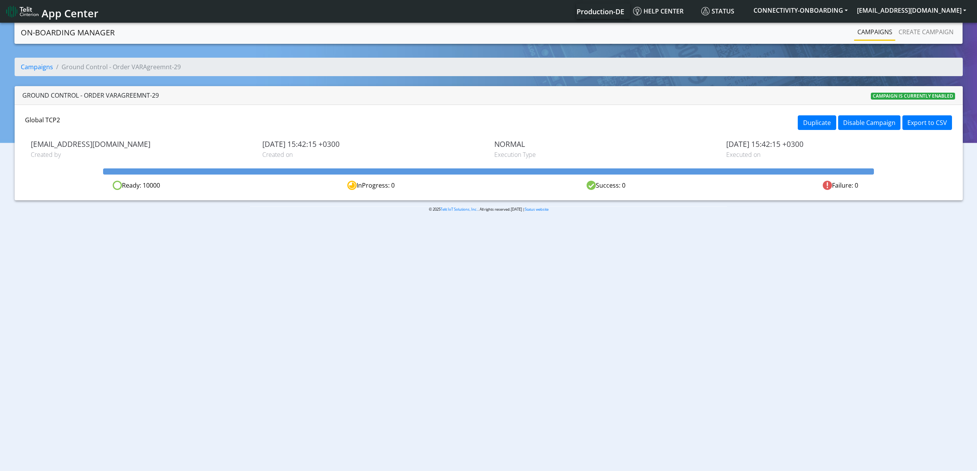
click at [876, 26] on link "Campaigns" at bounding box center [874, 31] width 41 height 15
